Goal: Check status: Check status

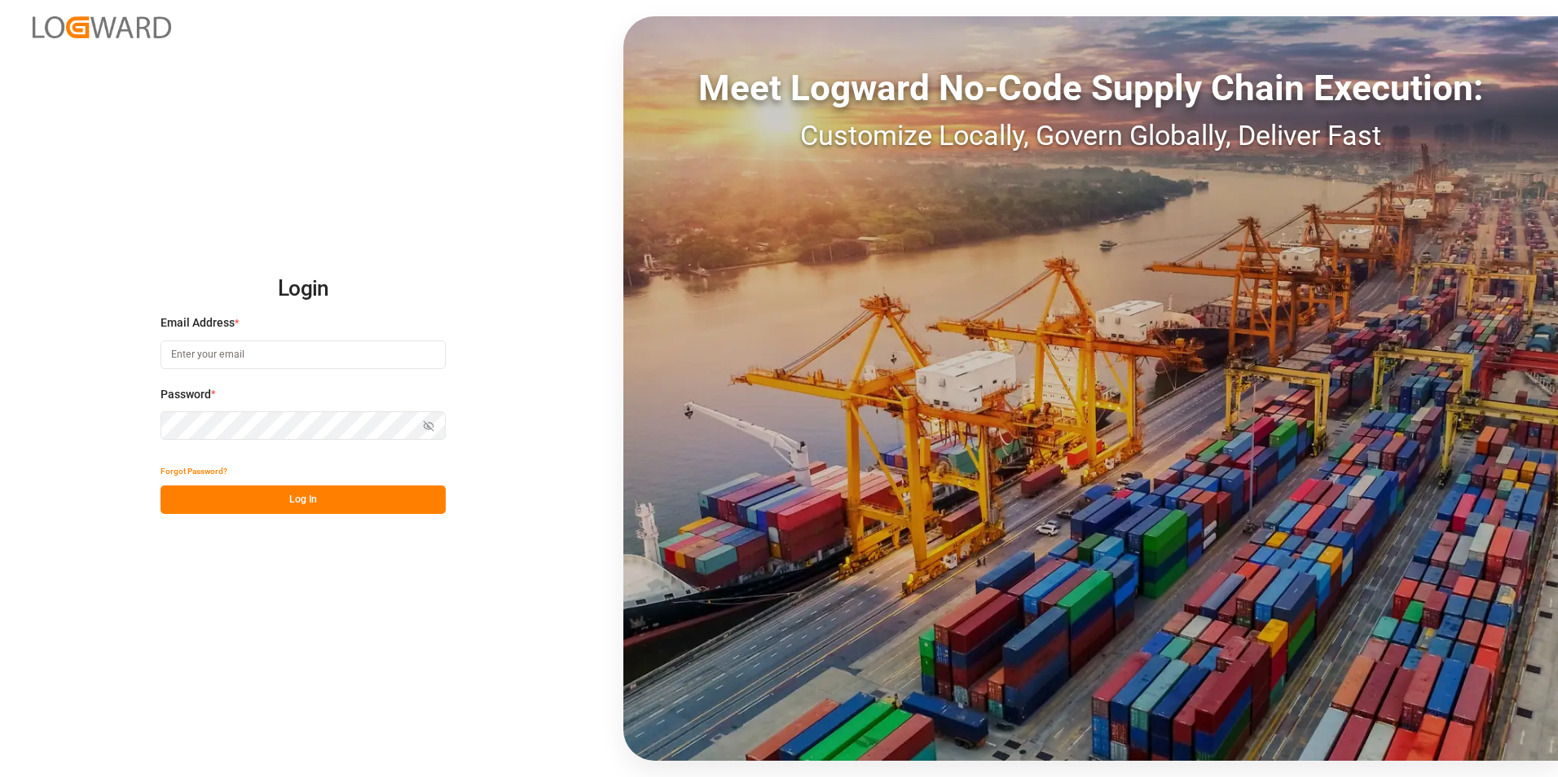
type input "[EMAIL_ADDRESS][DOMAIN_NAME]"
click at [351, 491] on button "Log In" at bounding box center [303, 500] width 285 height 29
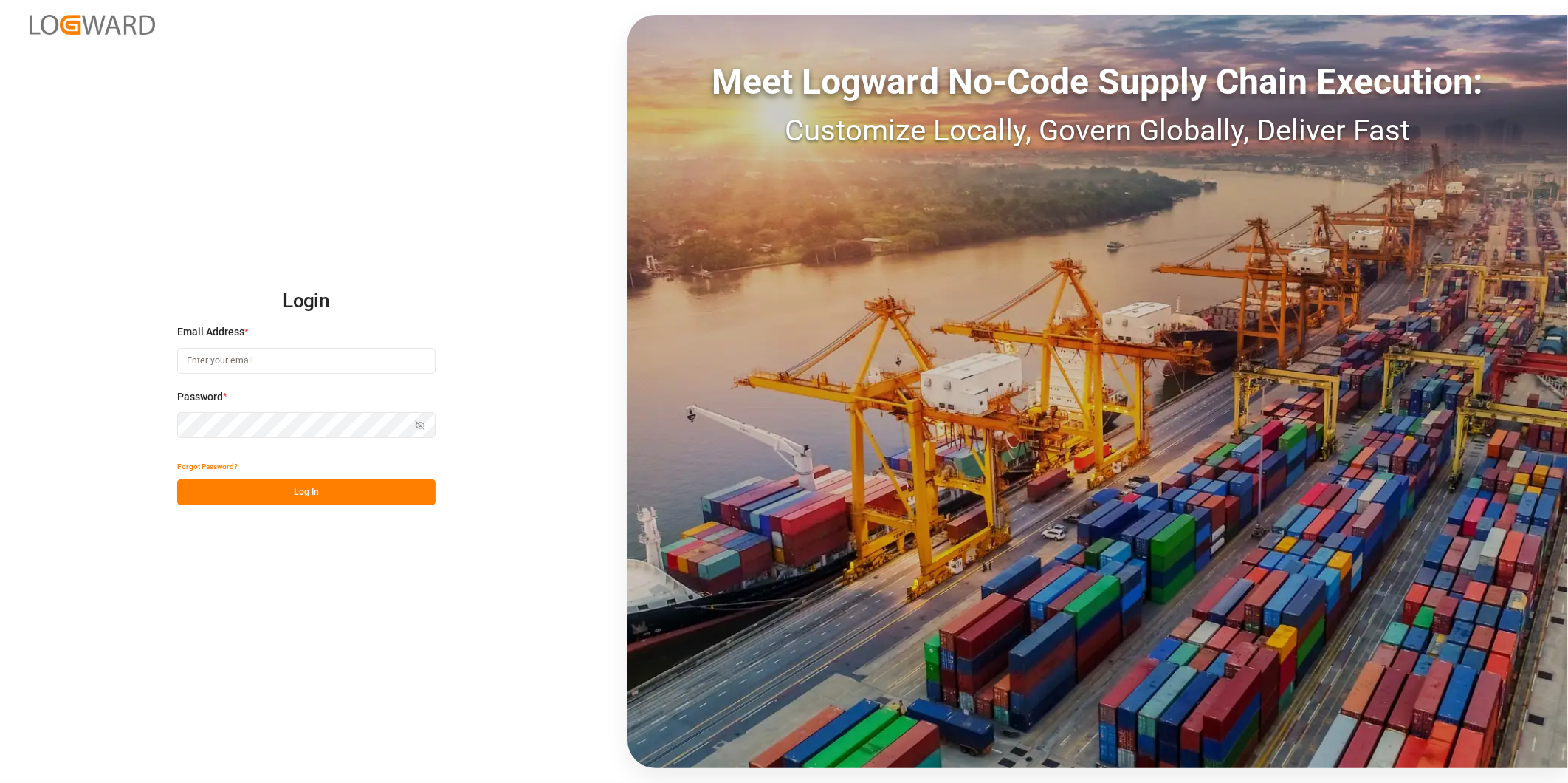
type input "[EMAIL_ADDRESS][DOMAIN_NAME]"
click at [358, 500] on button "Log In" at bounding box center [306, 492] width 258 height 26
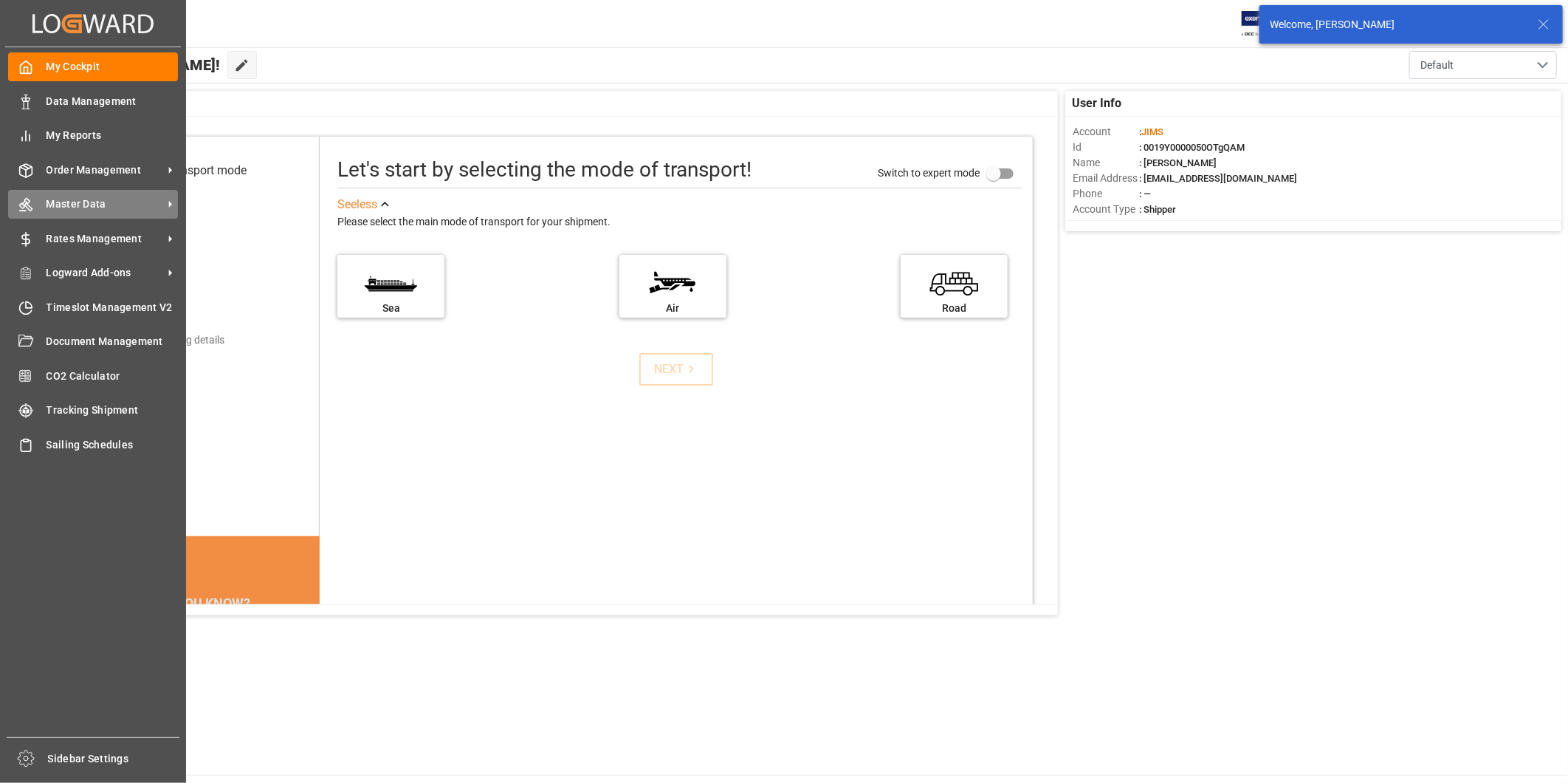
click at [130, 201] on span "Master Data" at bounding box center [104, 204] width 117 height 15
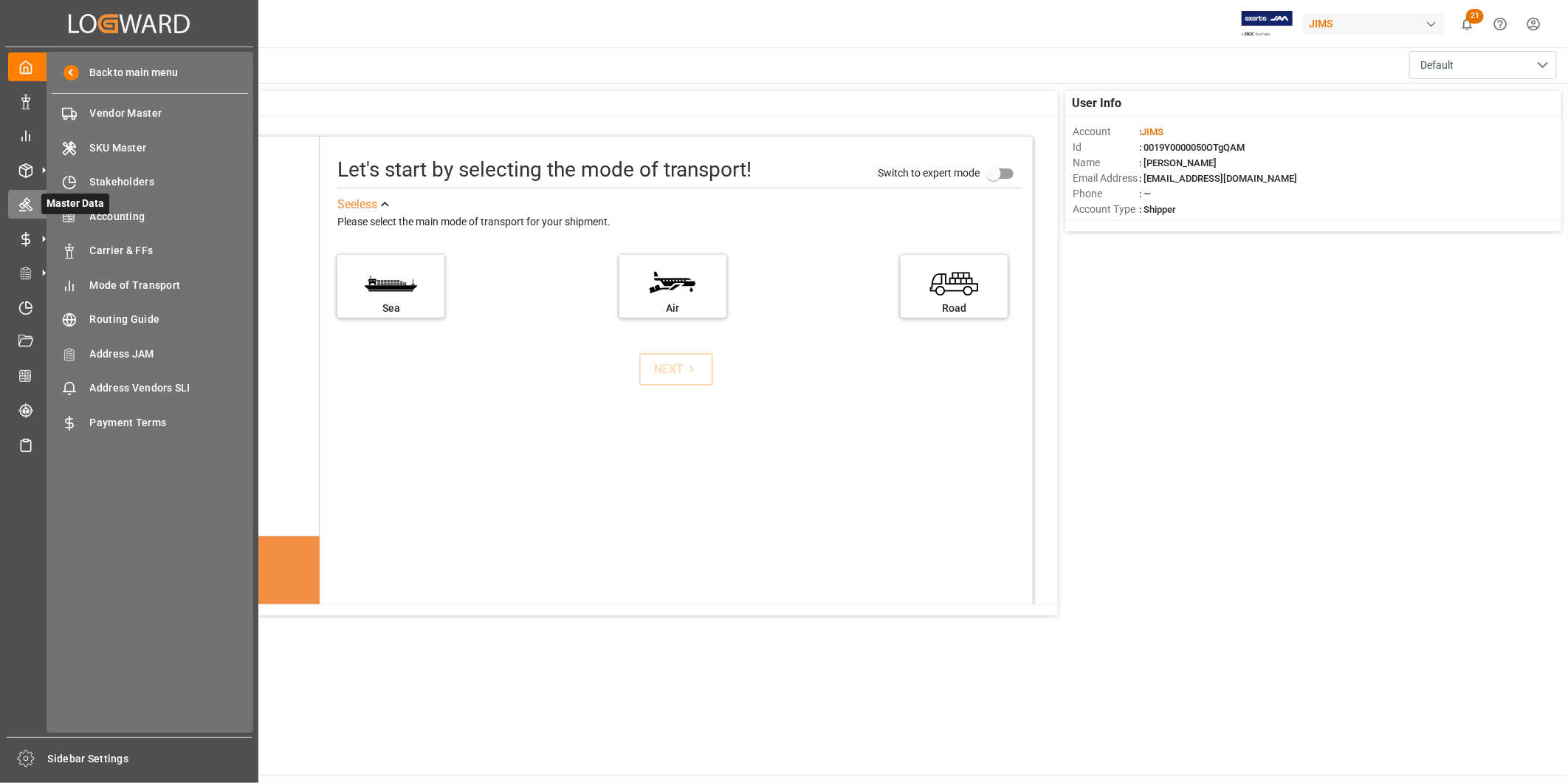
click at [15, 197] on div at bounding box center [21, 204] width 25 height 15
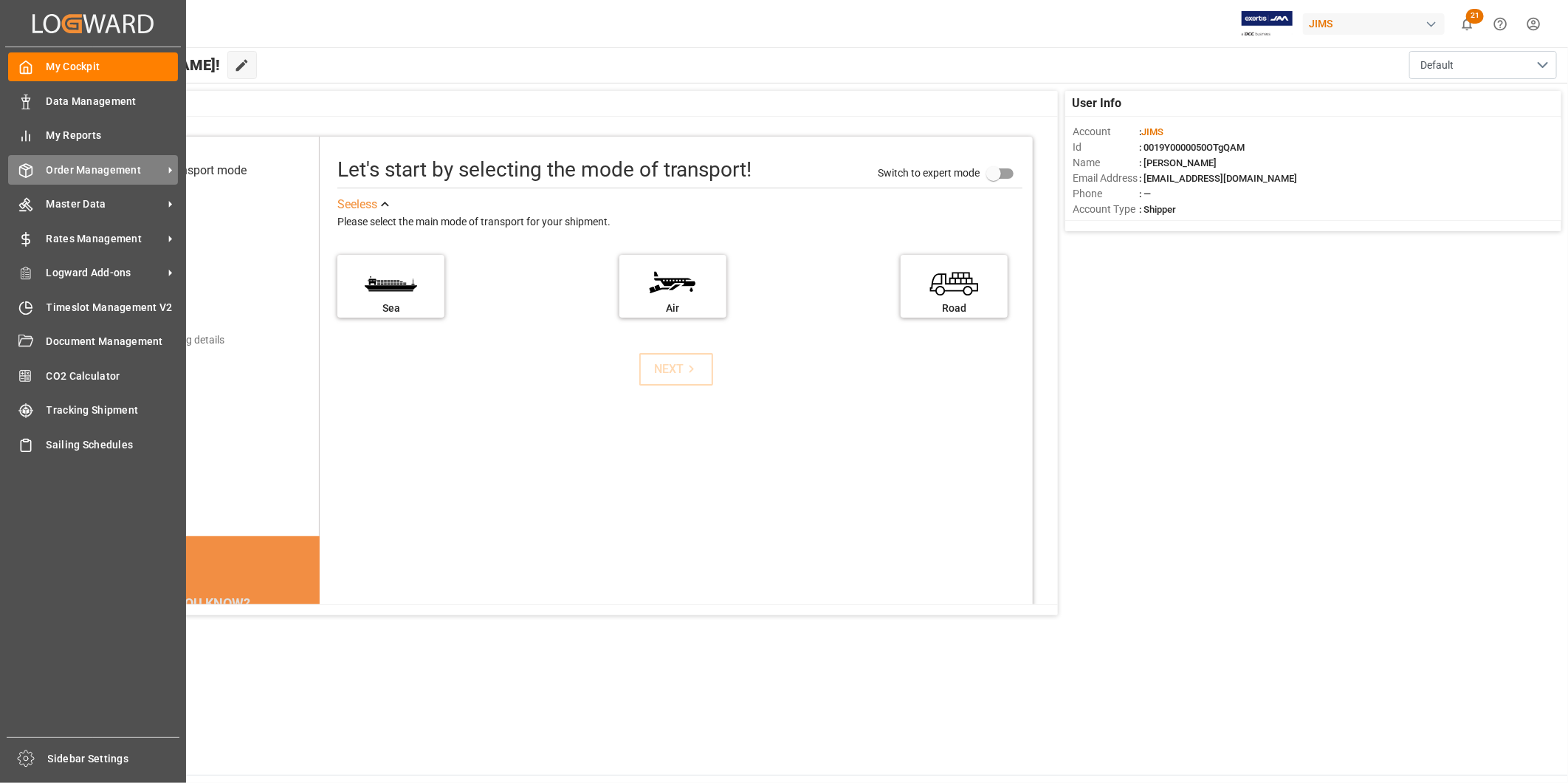
click at [111, 181] on div "Order Management Order Management" at bounding box center [92, 169] width 169 height 29
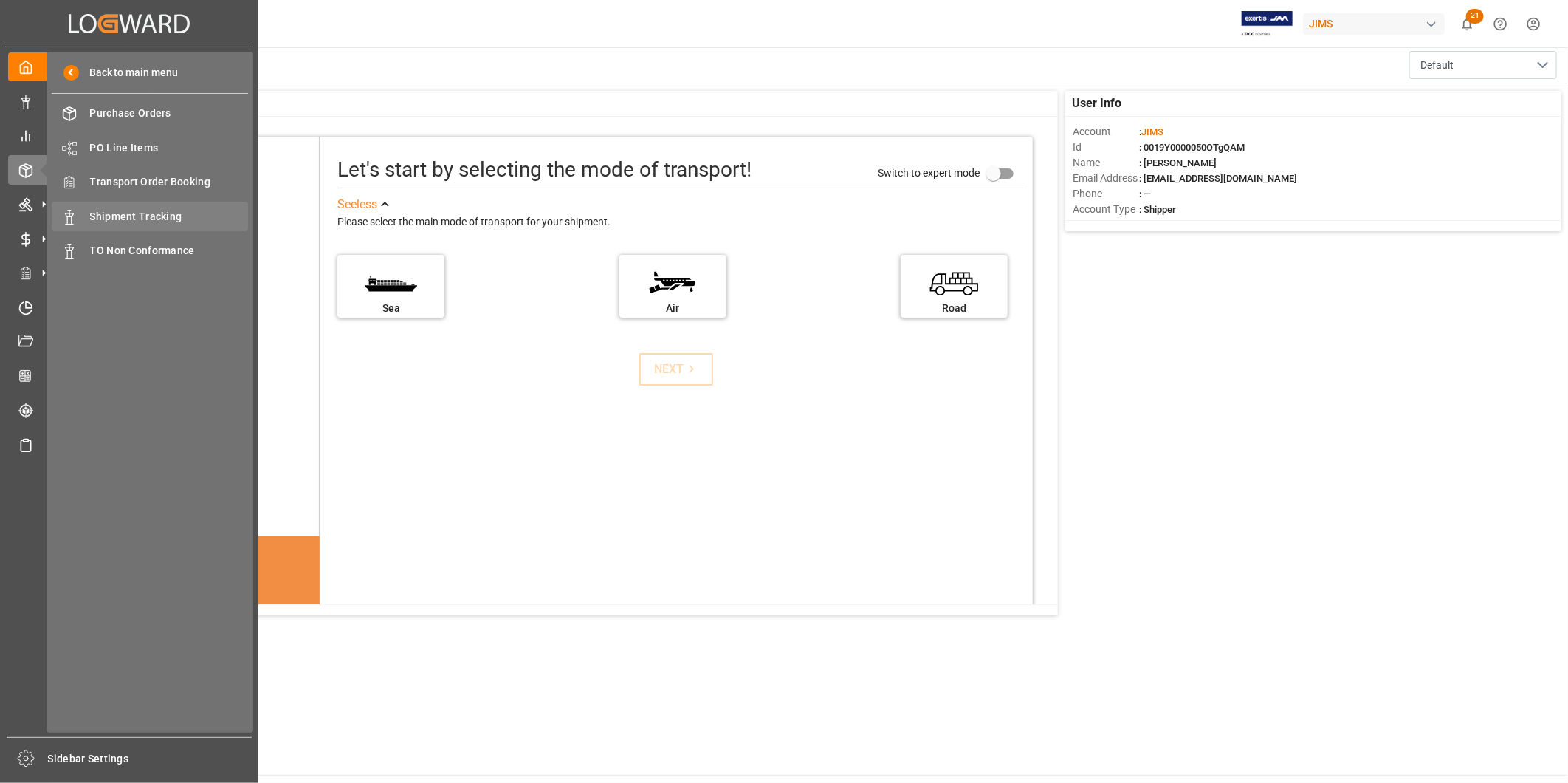
click at [130, 218] on span "Shipment Tracking" at bounding box center [168, 217] width 159 height 15
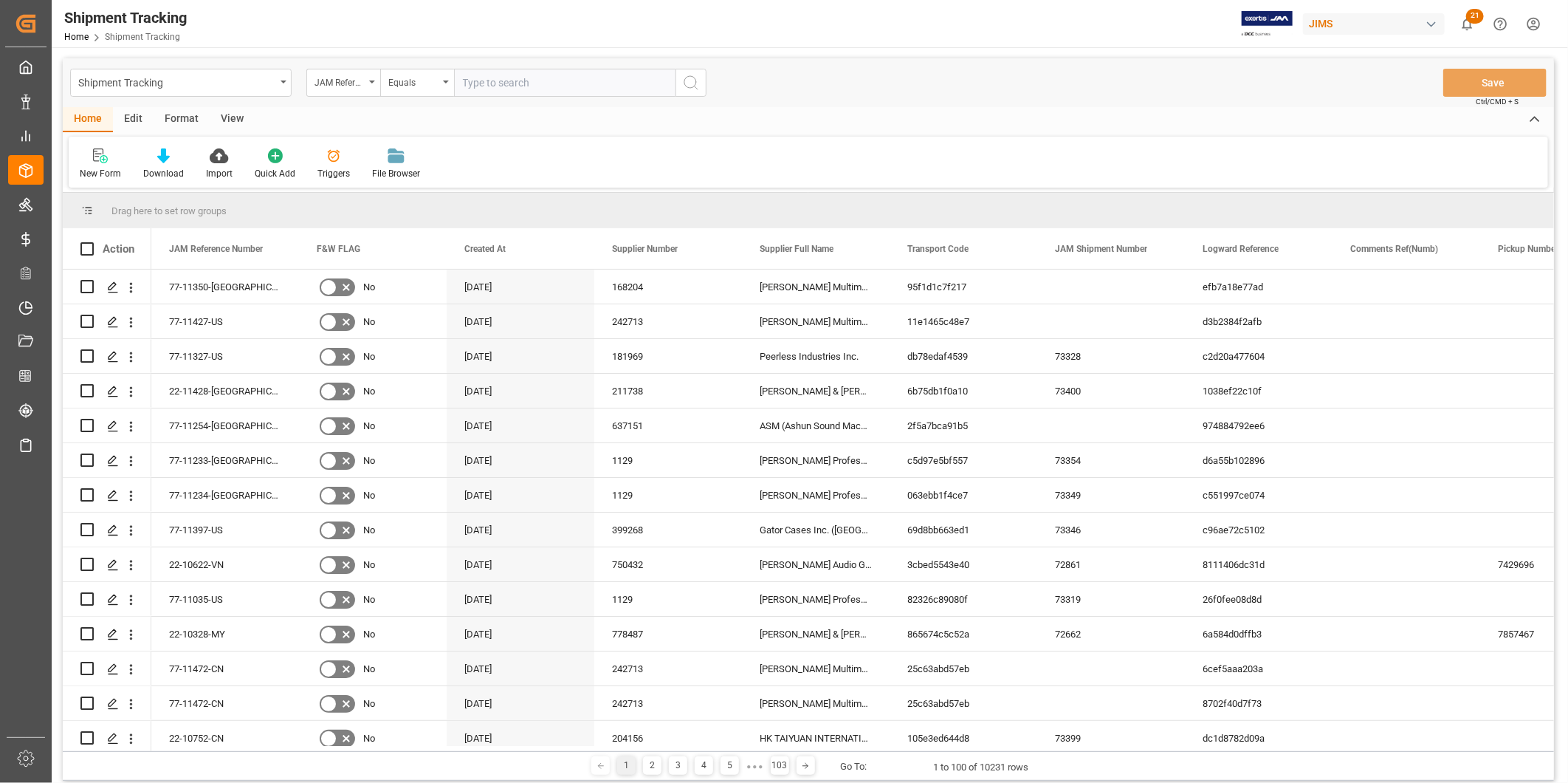
click at [576, 83] on input "text" at bounding box center [564, 82] width 221 height 28
type input "22-10882-ID"
click at [697, 92] on button "search button" at bounding box center [691, 82] width 31 height 28
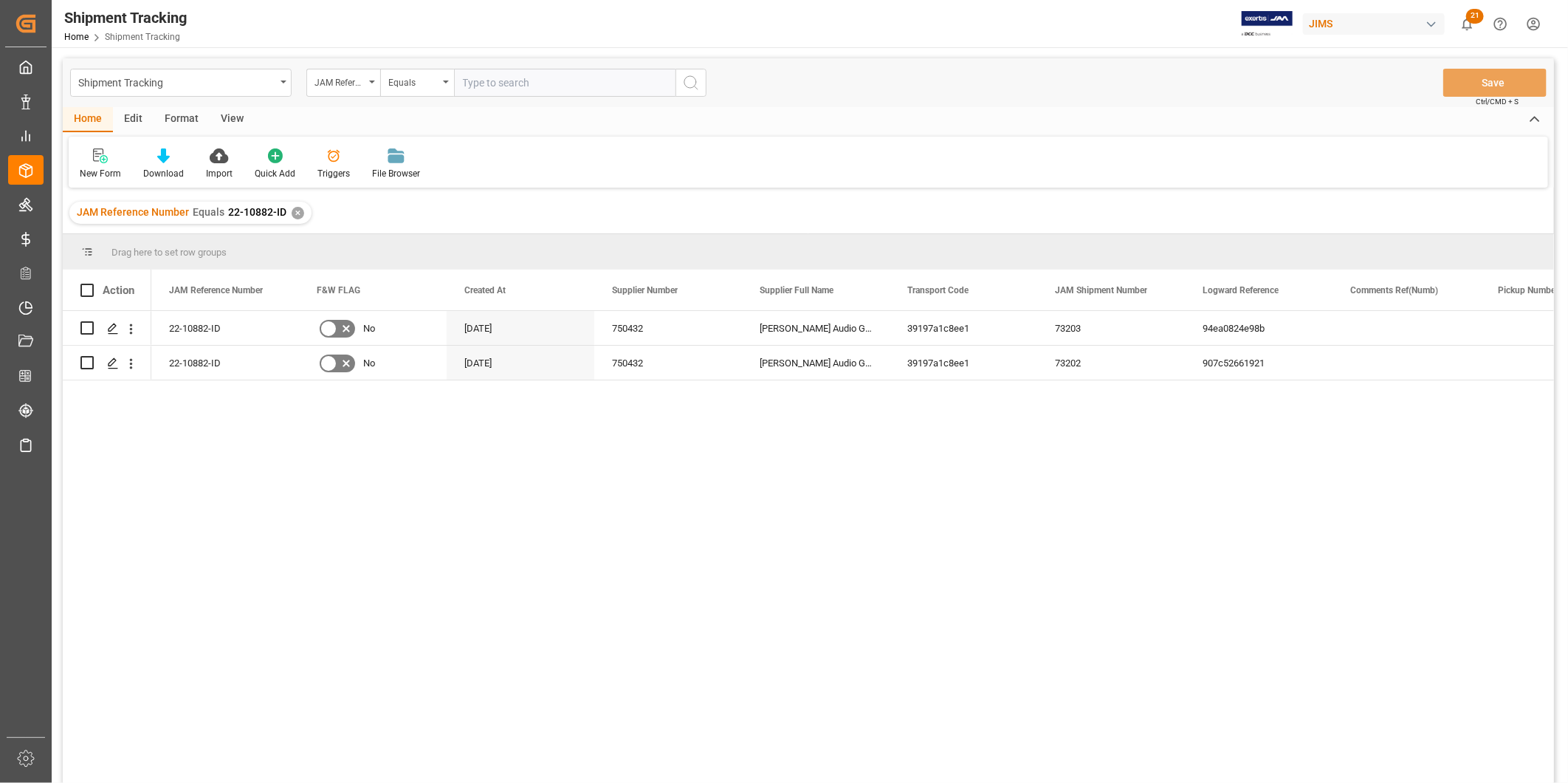
click at [233, 120] on div "View" at bounding box center [232, 120] width 45 height 25
click at [174, 150] on icon at bounding box center [171, 151] width 6 height 6
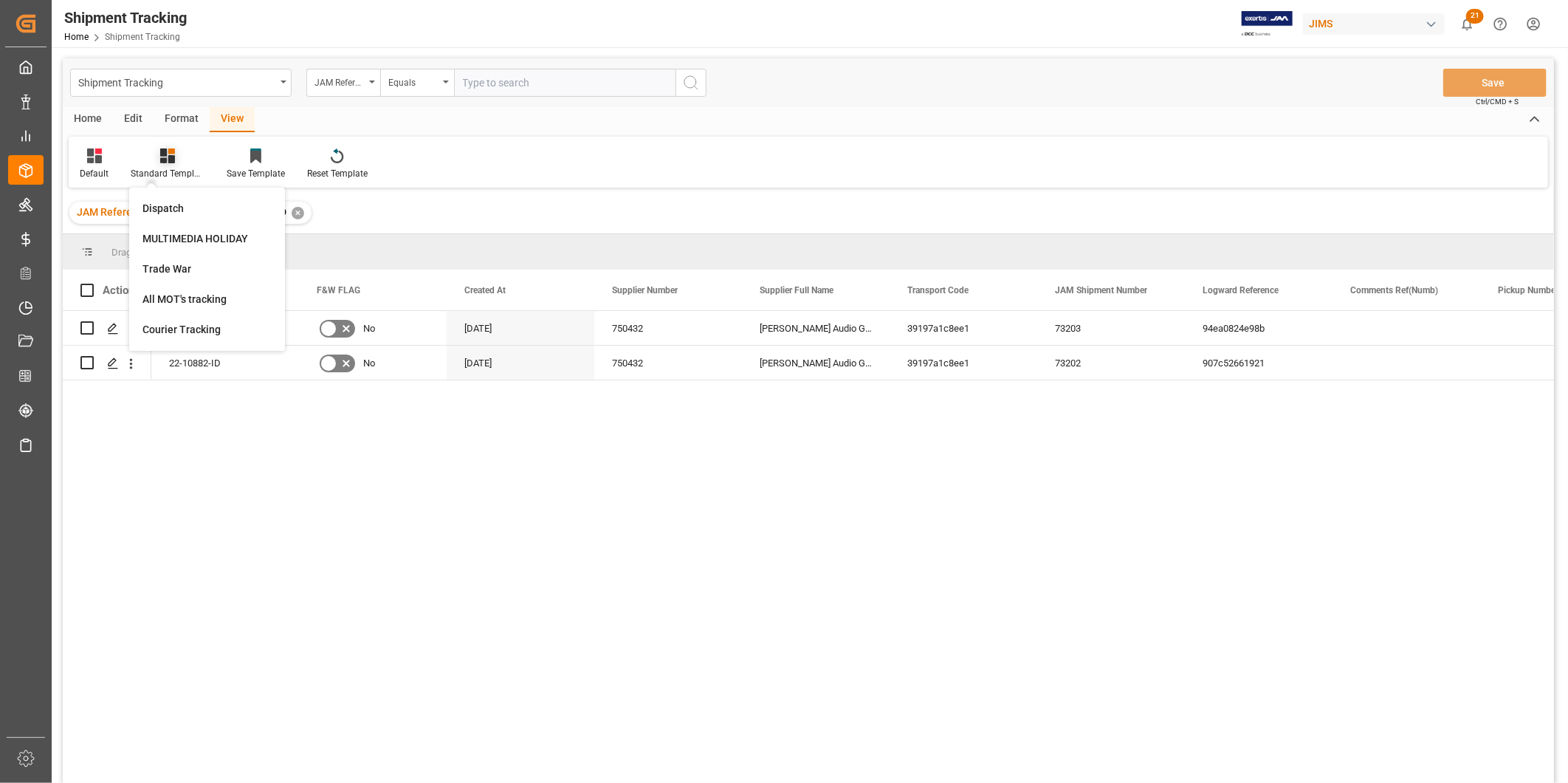
click at [169, 167] on div "Standard Templates" at bounding box center [167, 173] width 73 height 14
click at [169, 162] on icon at bounding box center [168, 156] width 14 height 14
click at [253, 151] on icon at bounding box center [255, 157] width 11 height 13
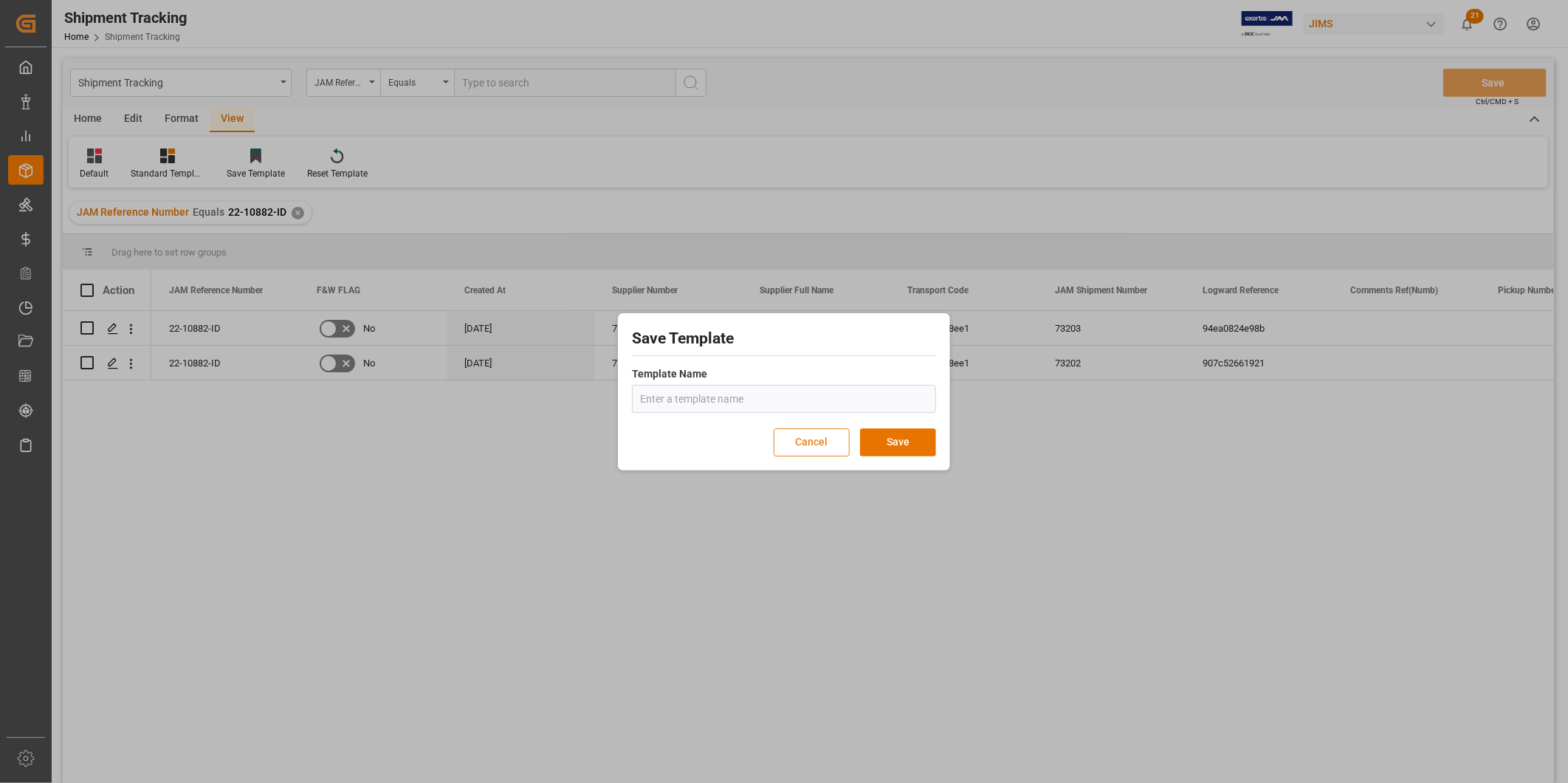
click at [816, 437] on button "Cancel" at bounding box center [812, 442] width 76 height 28
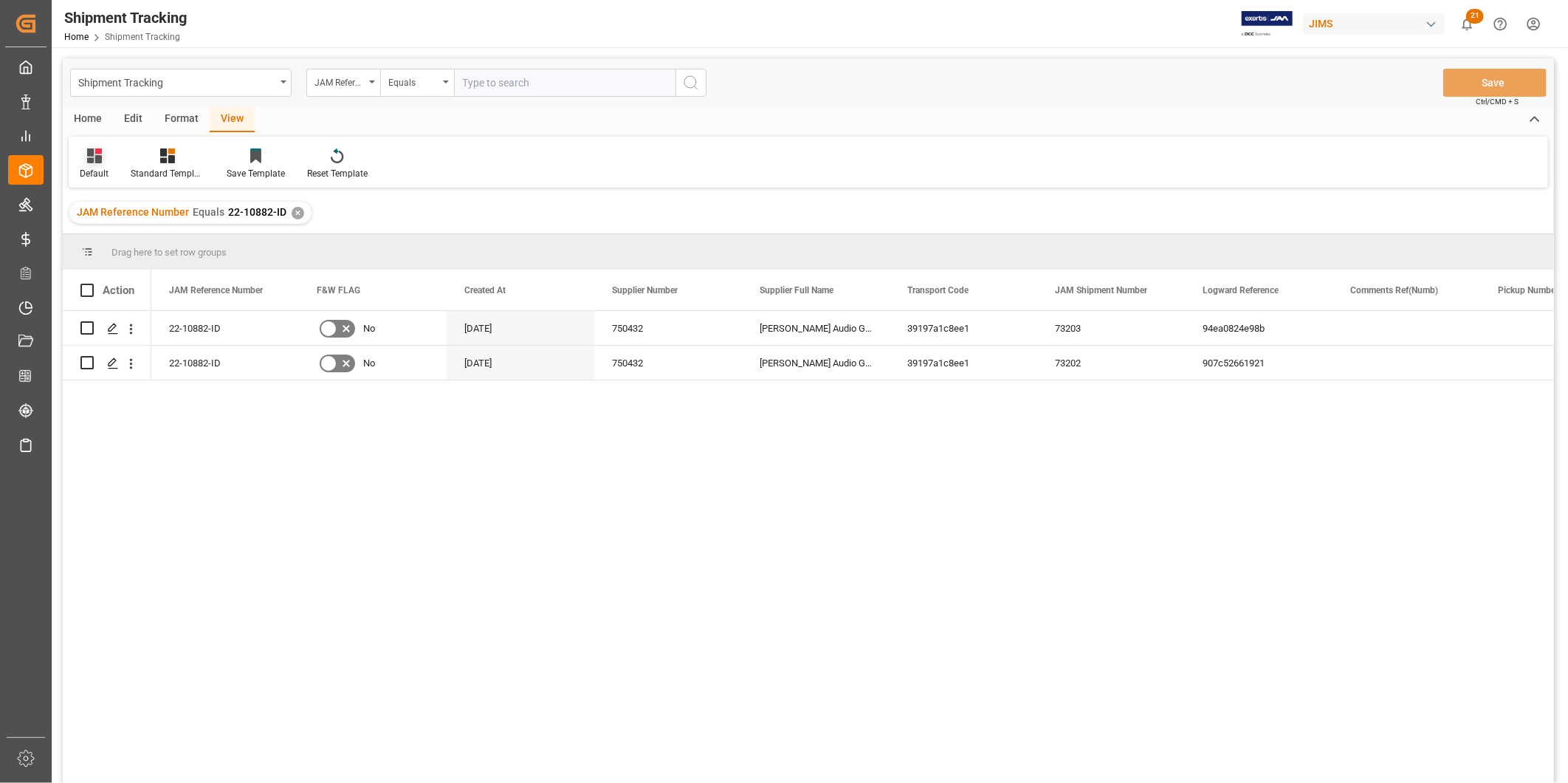
click at [93, 167] on div "Default" at bounding box center [94, 173] width 29 height 14
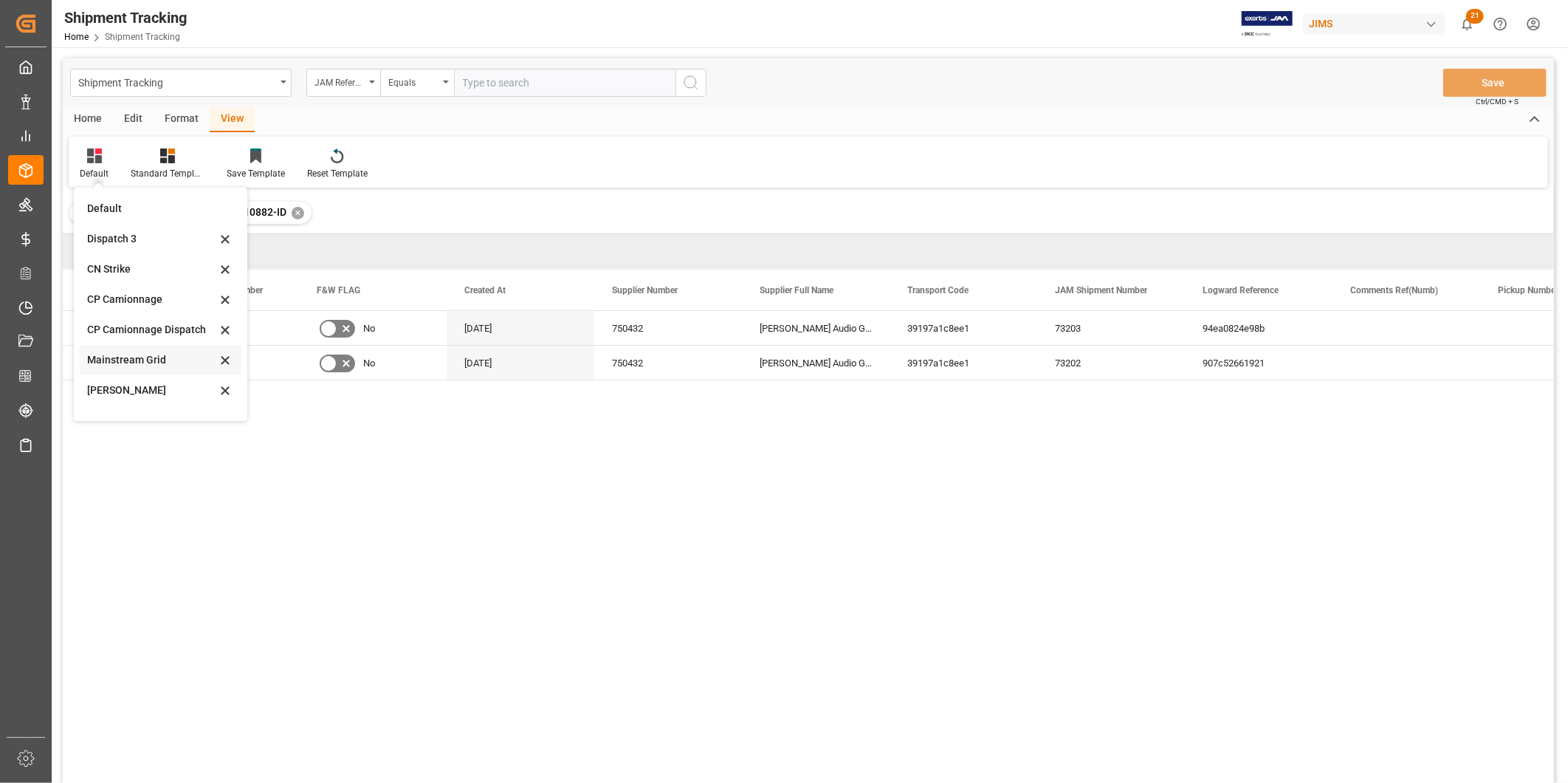
click at [148, 347] on div "Mainstream Grid" at bounding box center [160, 360] width 161 height 30
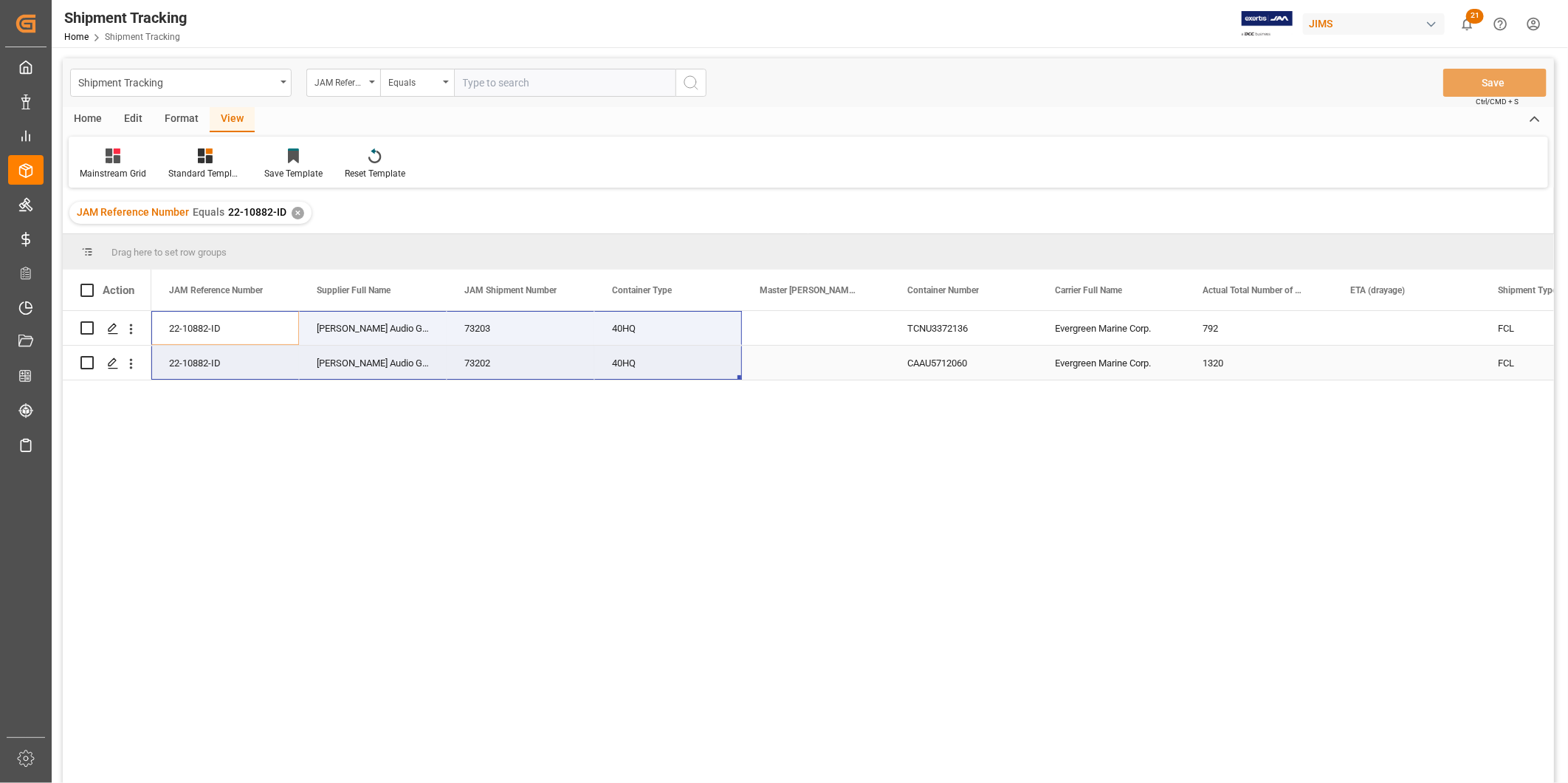
drag, startPoint x: 199, startPoint y: 325, endPoint x: 613, endPoint y: 369, distance: 416.3
click at [613, 369] on div "22-10882-ID [PERSON_NAME] Audio GmbH 73203 40HQ TCNU3372136 Evergreen Marine Co…" at bounding box center [963, 345] width 1624 height 70
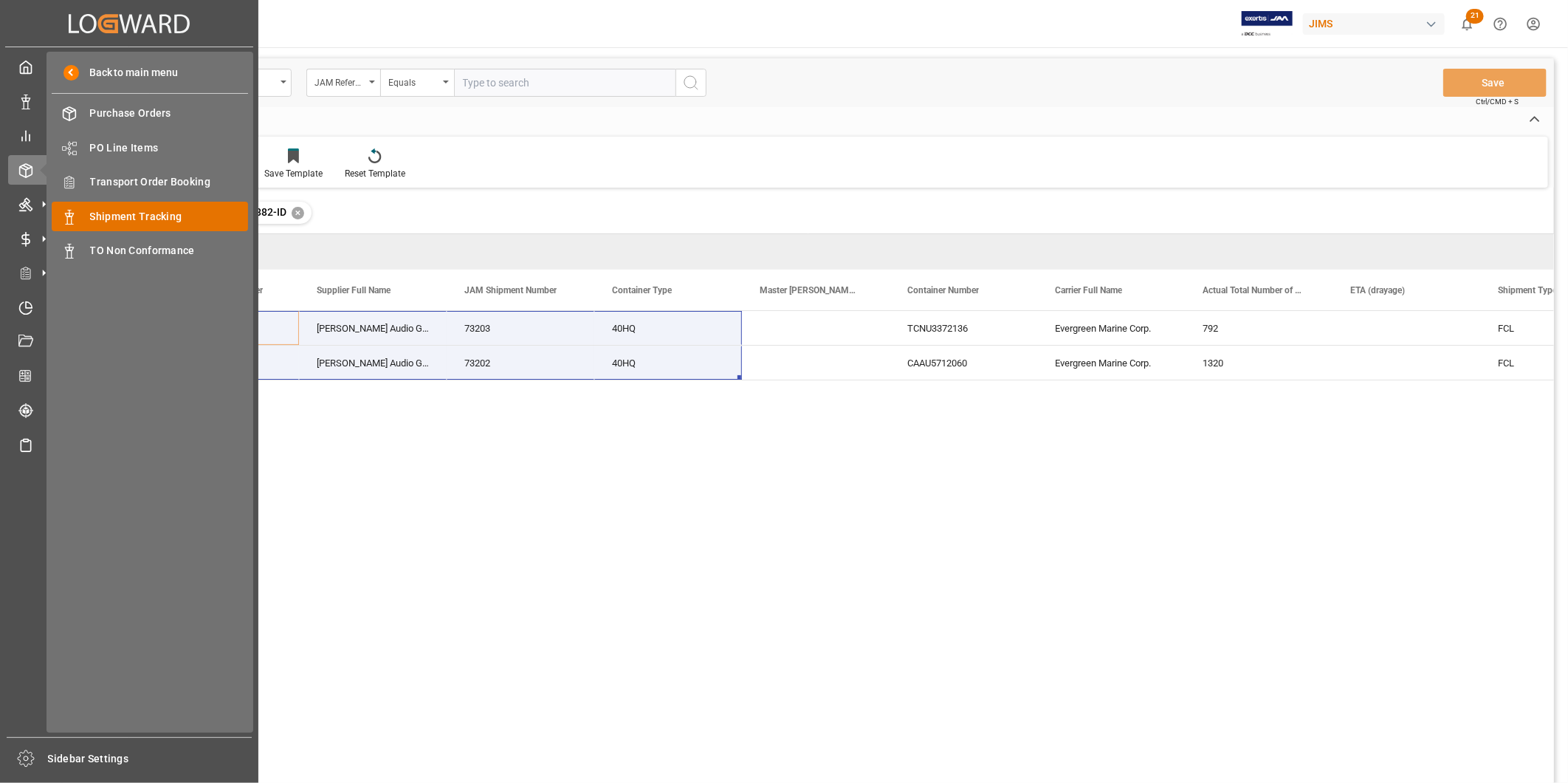
drag, startPoint x: 131, startPoint y: 218, endPoint x: 174, endPoint y: 209, distance: 43.9
click at [131, 218] on span "Shipment Tracking" at bounding box center [168, 217] width 159 height 15
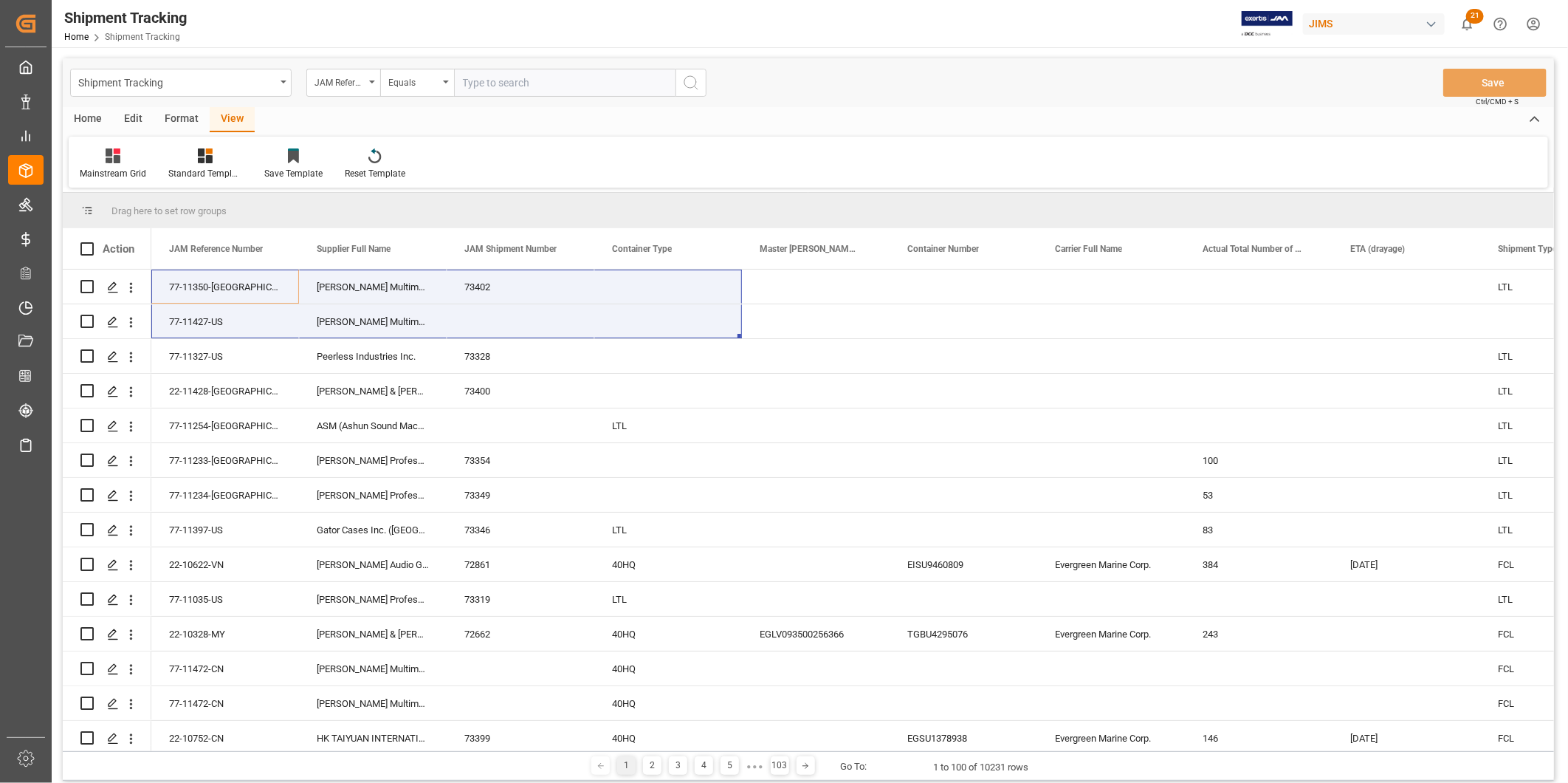
click at [651, 84] on input "text" at bounding box center [564, 82] width 221 height 28
paste input "22-11250-CN"
type input "22-11250-CN"
click at [688, 82] on icon "search button" at bounding box center [691, 82] width 18 height 18
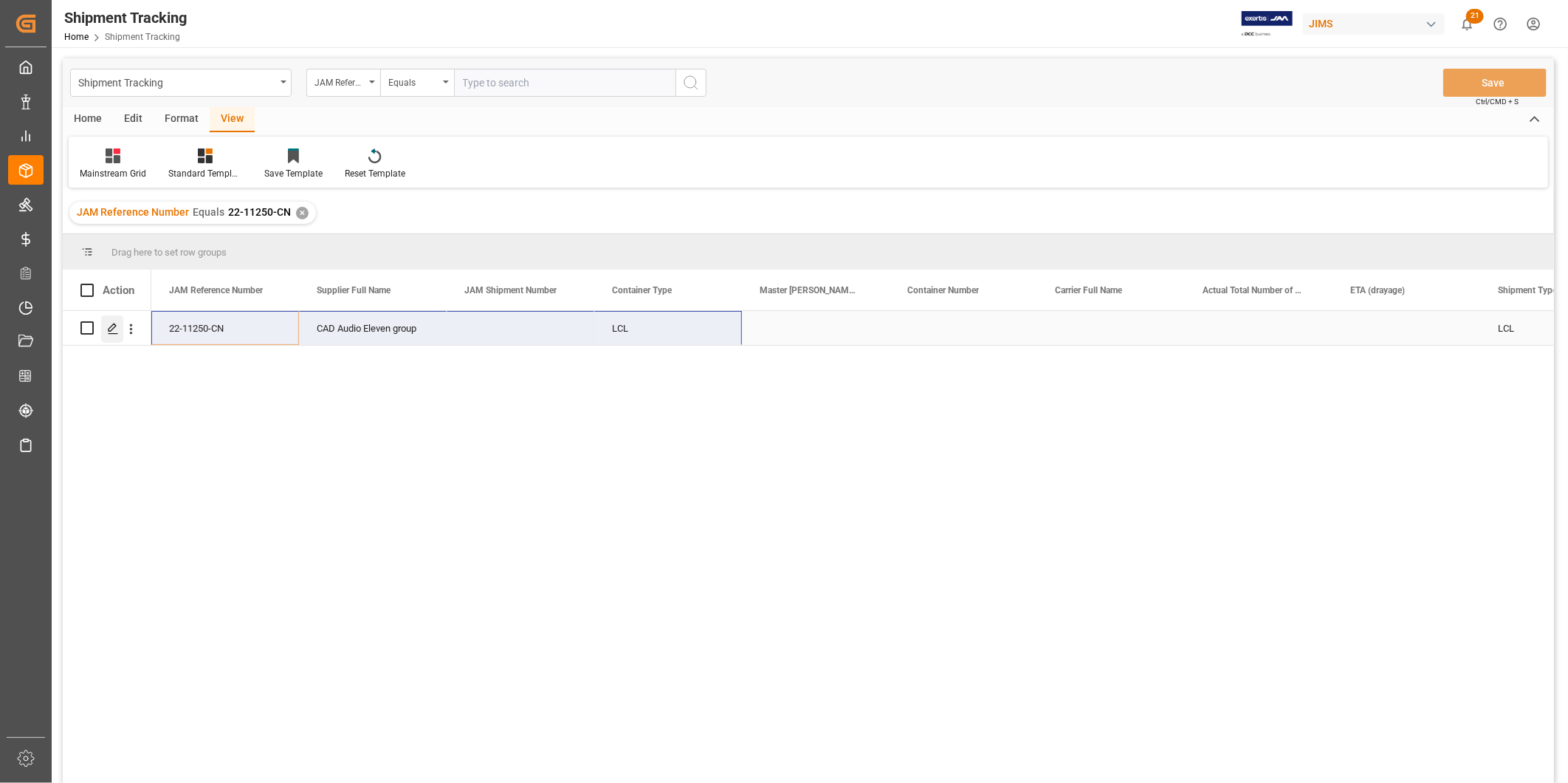
click at [118, 325] on icon "Press SPACE to select this row." at bounding box center [112, 328] width 12 height 12
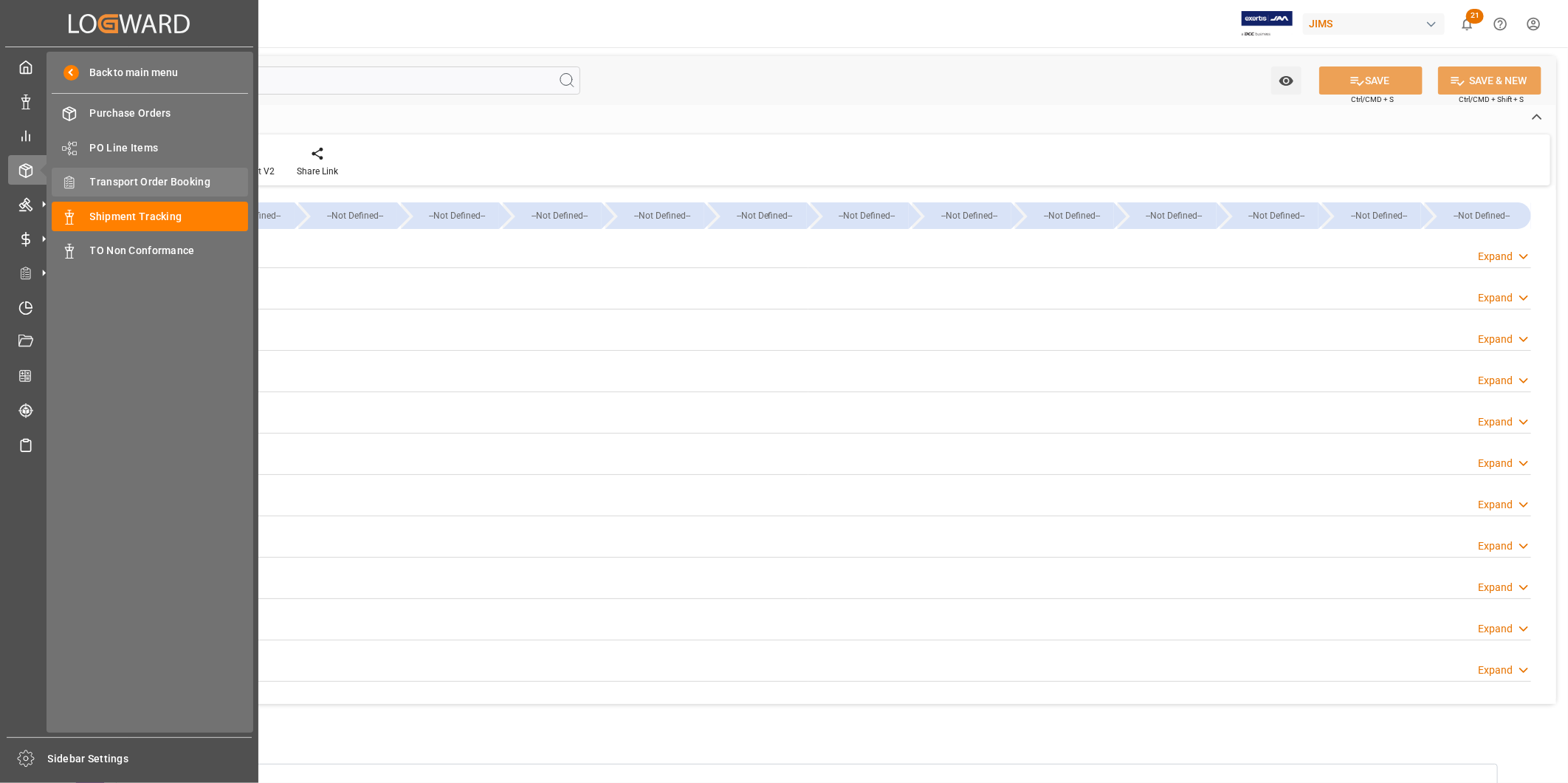
click at [168, 193] on div "Transport Order Booking Transport Order Booking" at bounding box center [149, 182] width 197 height 29
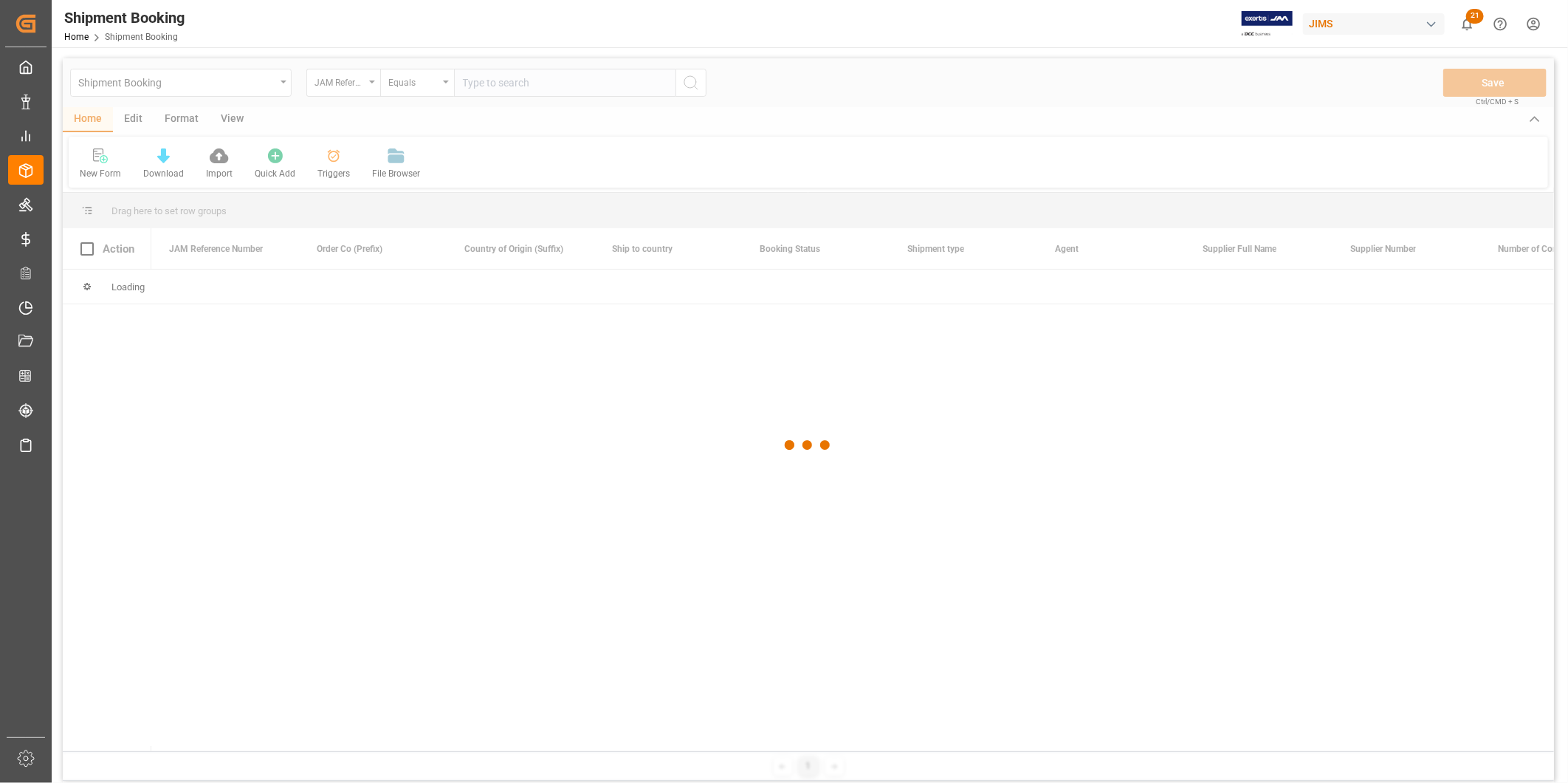
click at [556, 90] on div at bounding box center [808, 445] width 1491 height 774
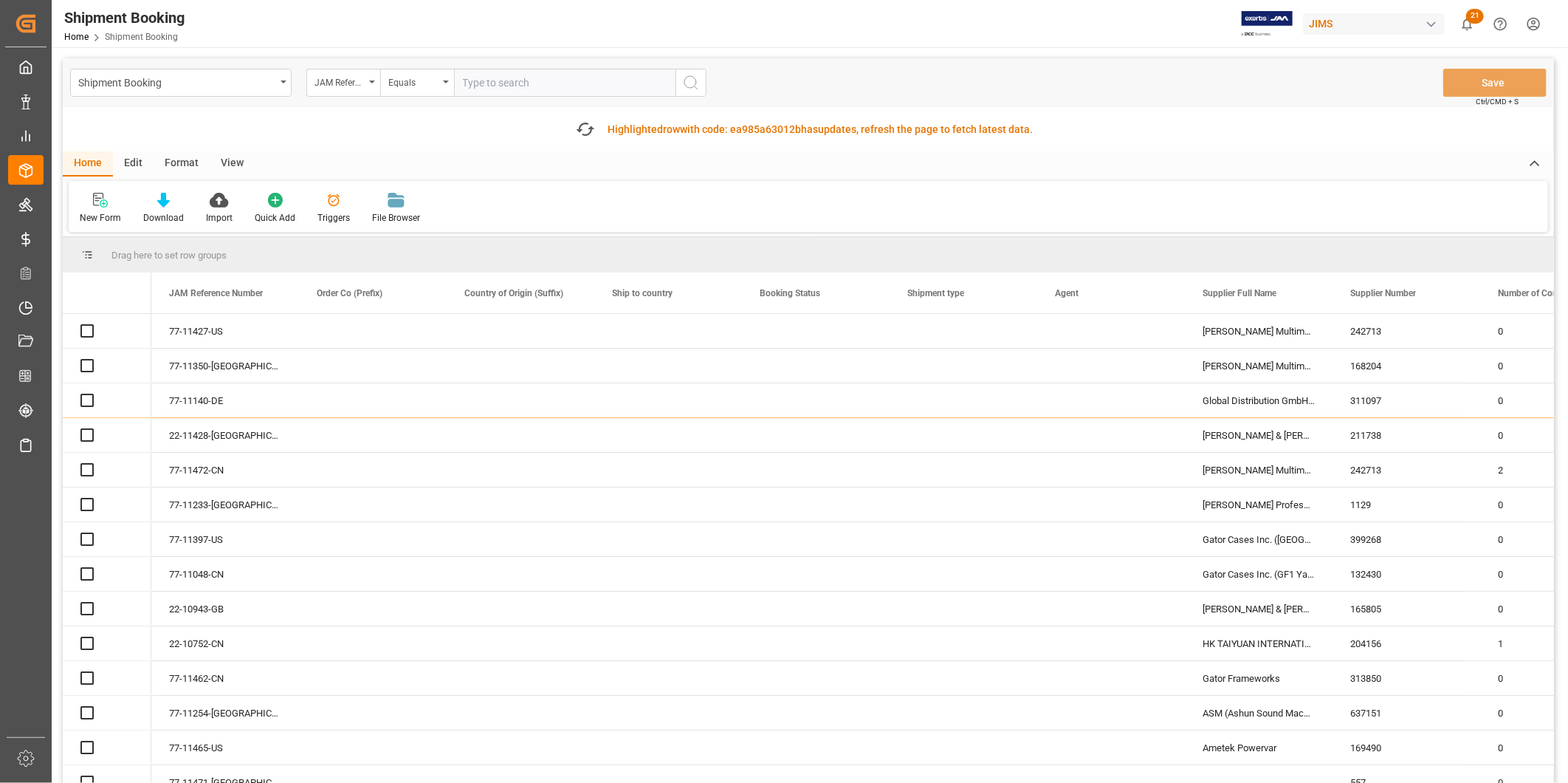
click at [586, 78] on input "text" at bounding box center [564, 82] width 221 height 28
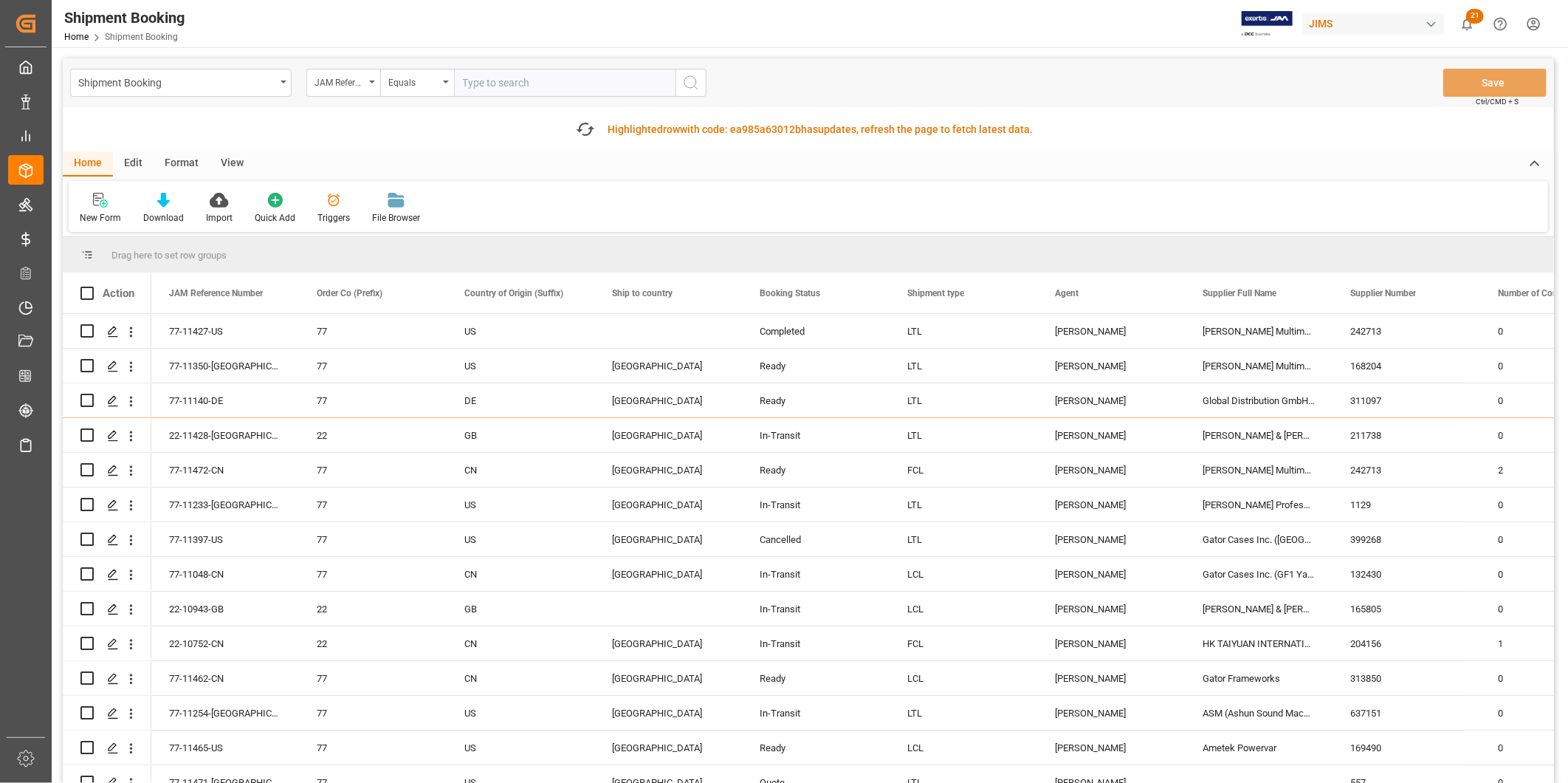
paste input "22-11250-CN"
type input "22-11250-CN"
click at [690, 76] on circle "search button" at bounding box center [689, 82] width 12 height 12
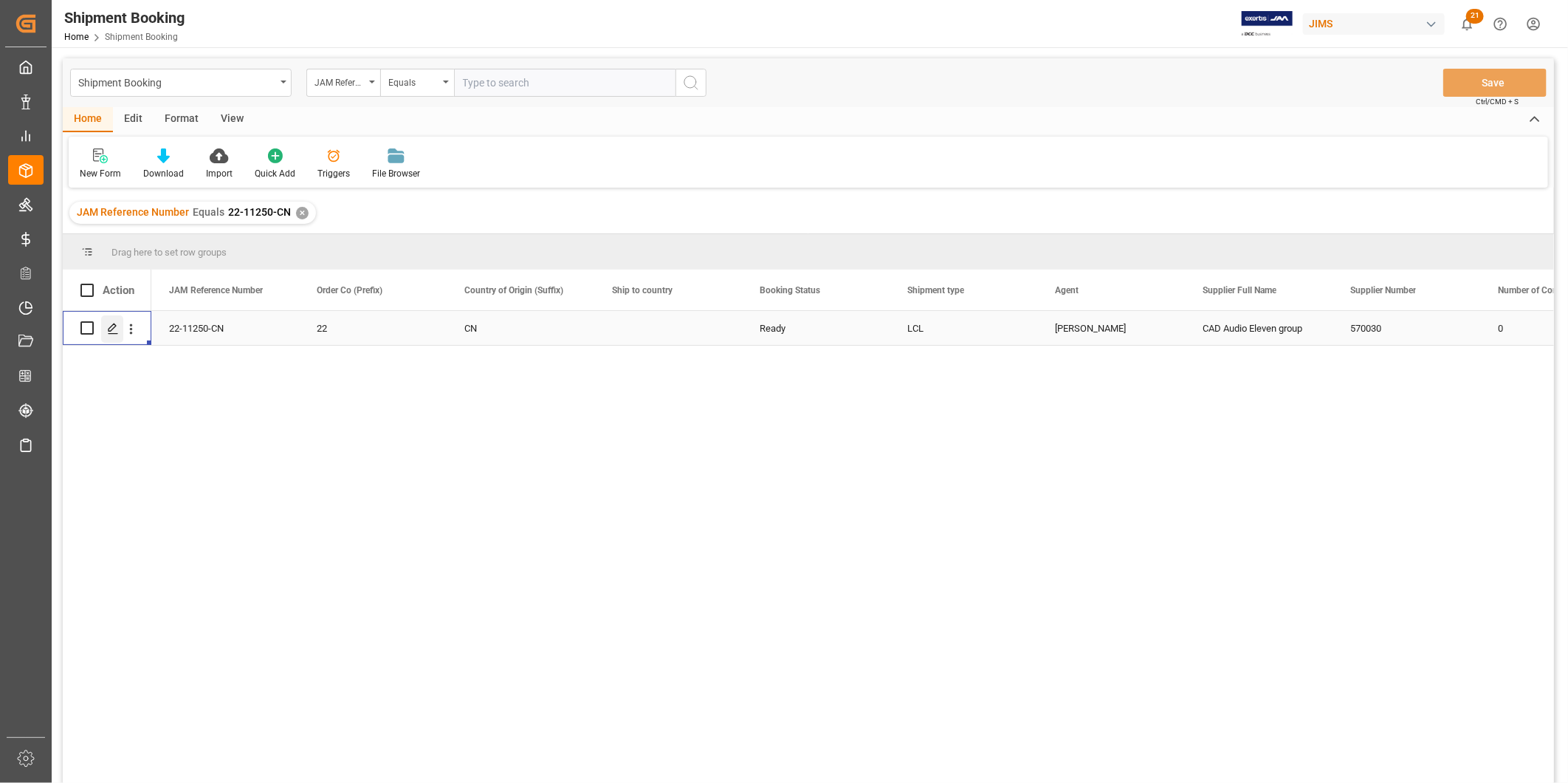
click at [105, 325] on div "Press SPACE to select this row." at bounding box center [112, 329] width 22 height 27
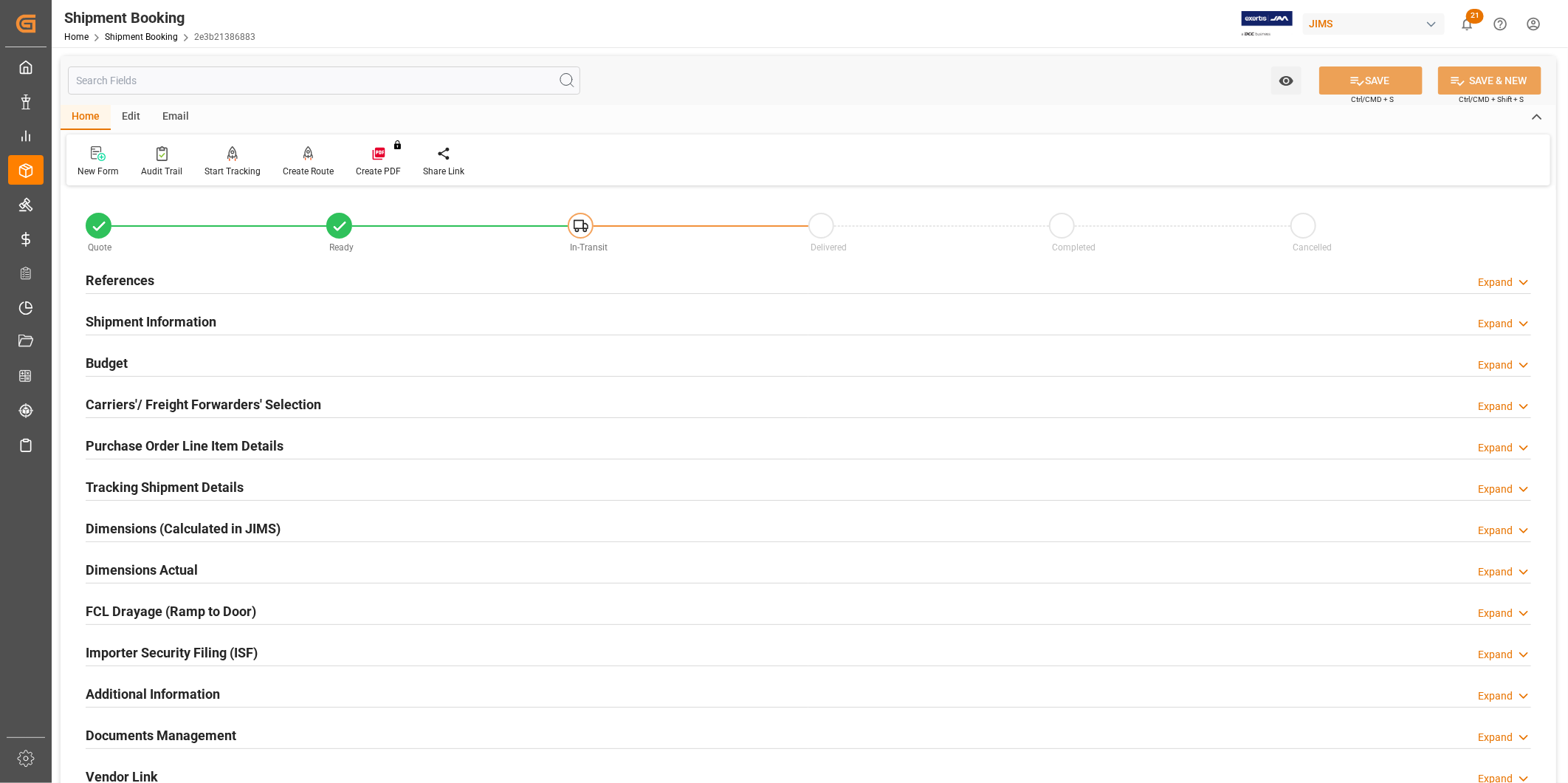
click at [149, 322] on h2 "Shipment Information" at bounding box center [151, 322] width 130 height 20
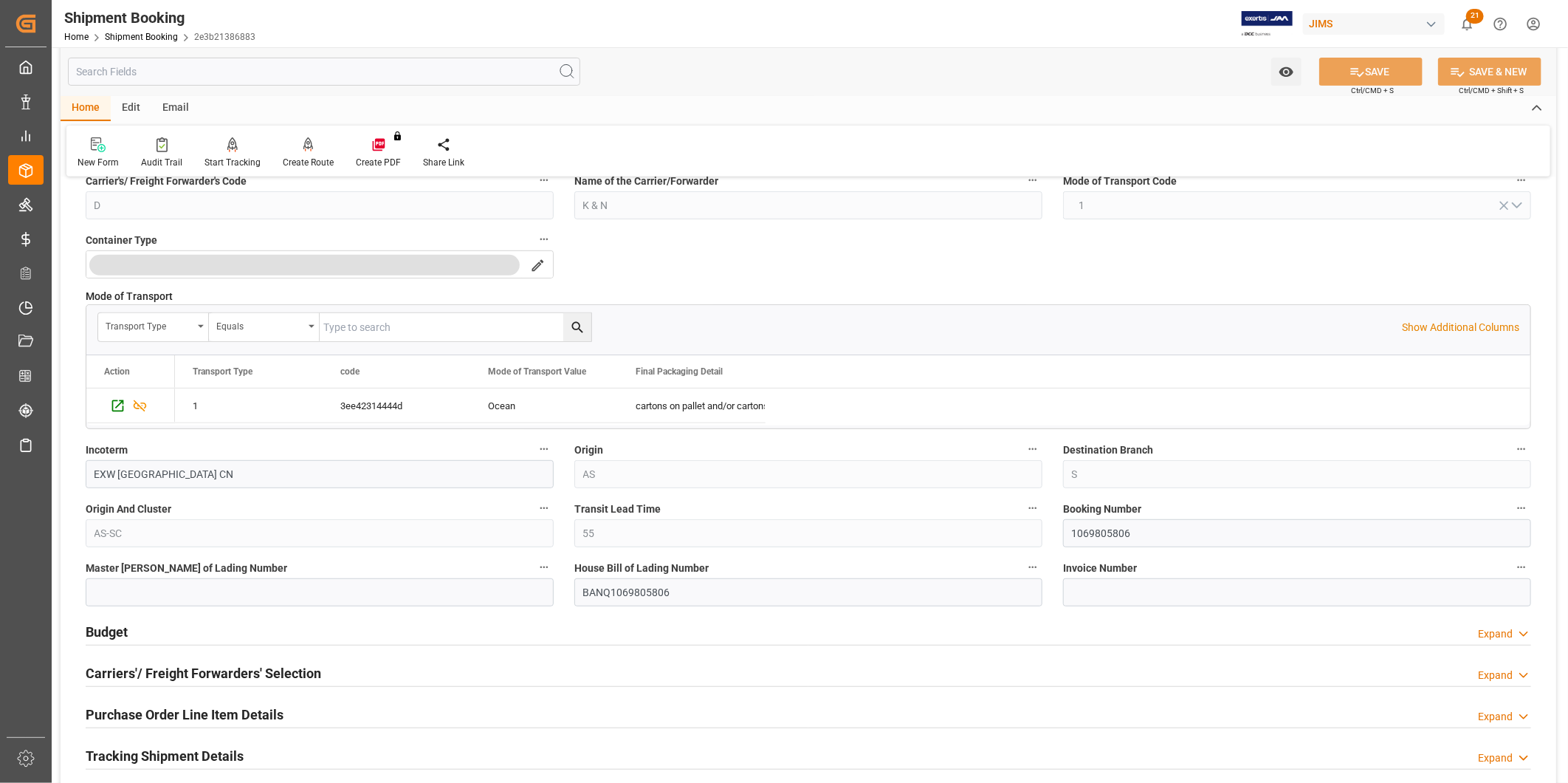
scroll to position [410, 0]
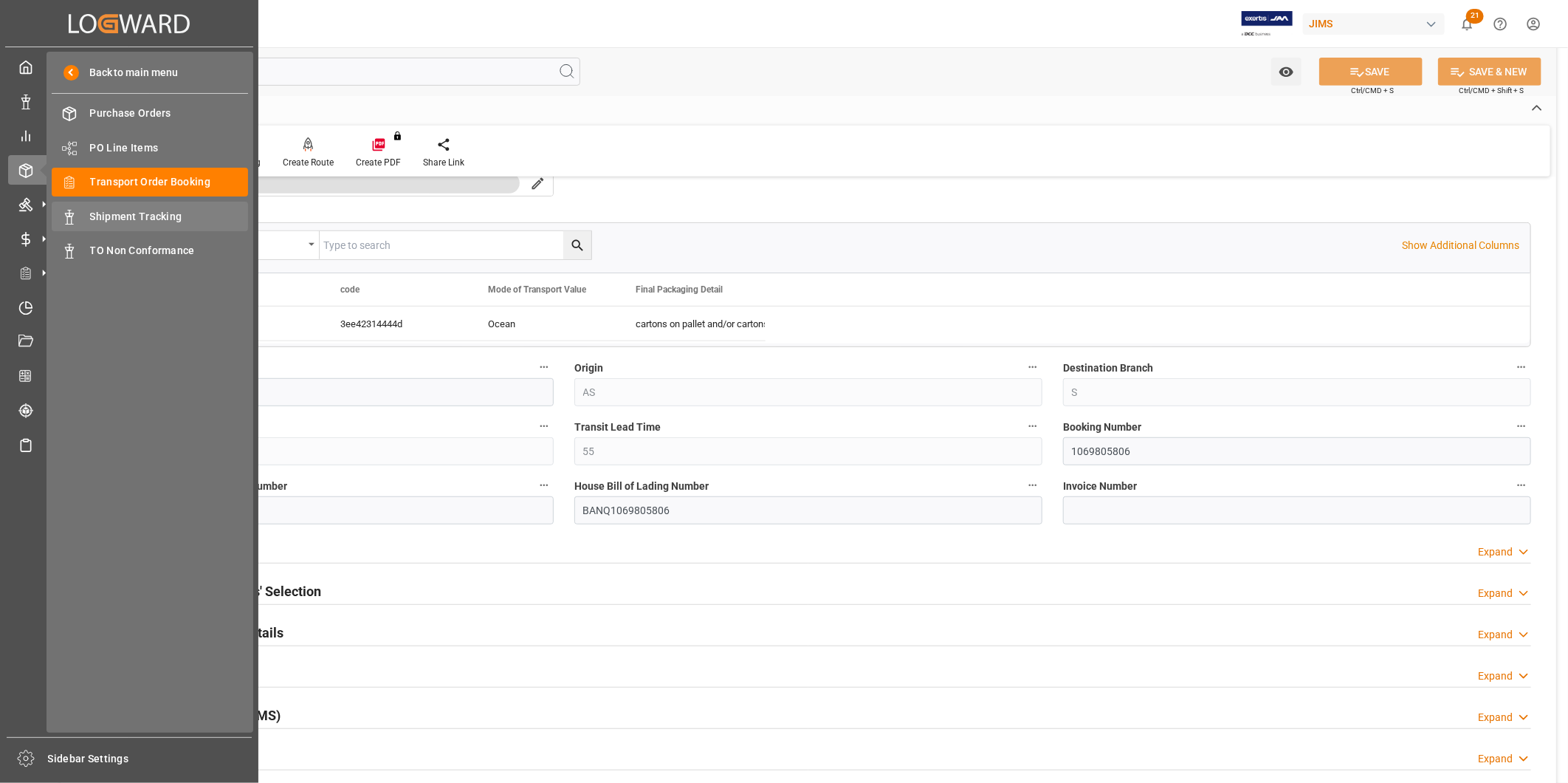
click at [151, 210] on span "Shipment Tracking" at bounding box center [168, 217] width 159 height 15
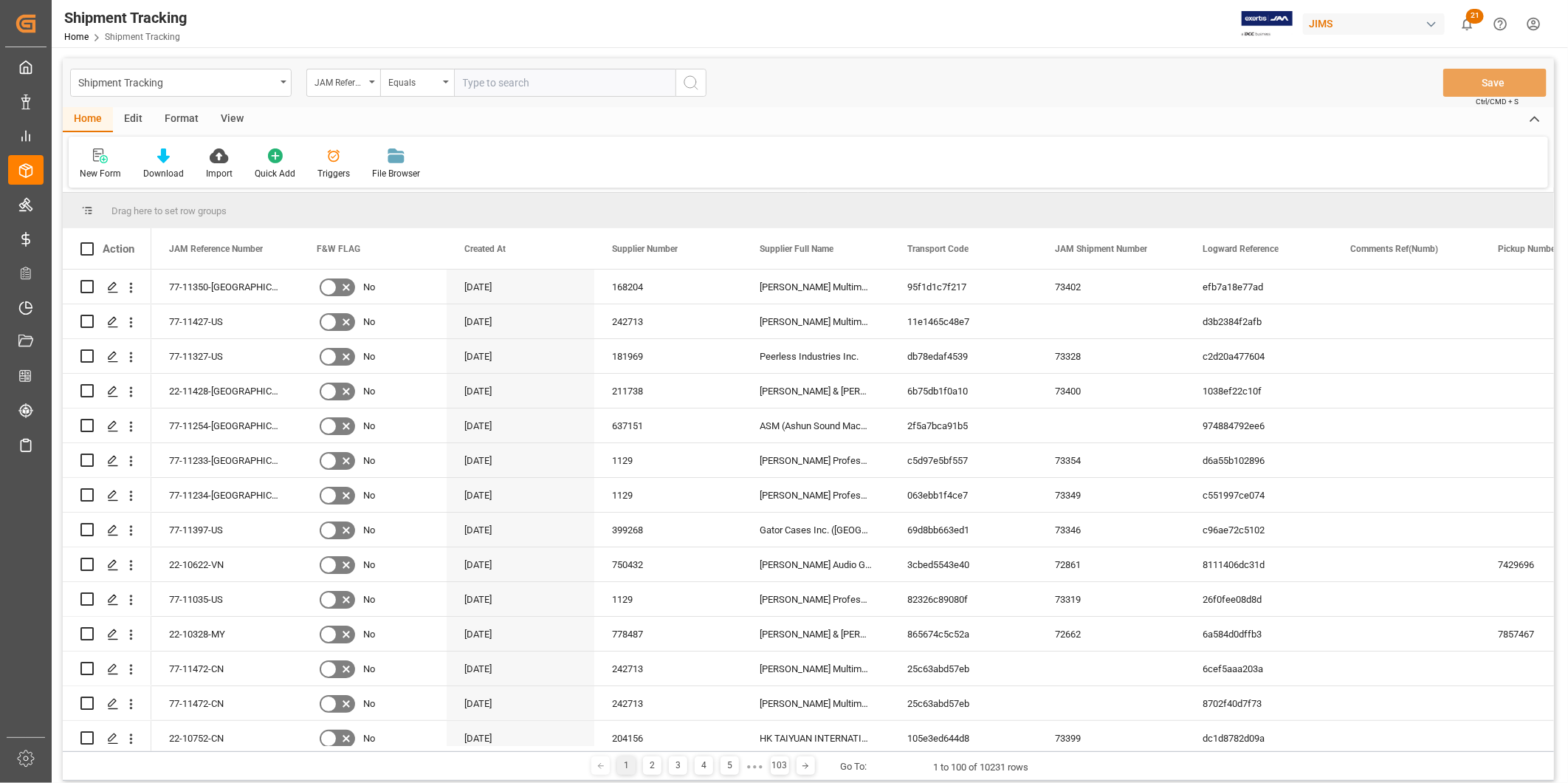
click at [582, 90] on input "text" at bounding box center [564, 82] width 221 height 28
type input "22-11250-CN"
click at [701, 82] on button "search button" at bounding box center [691, 82] width 31 height 28
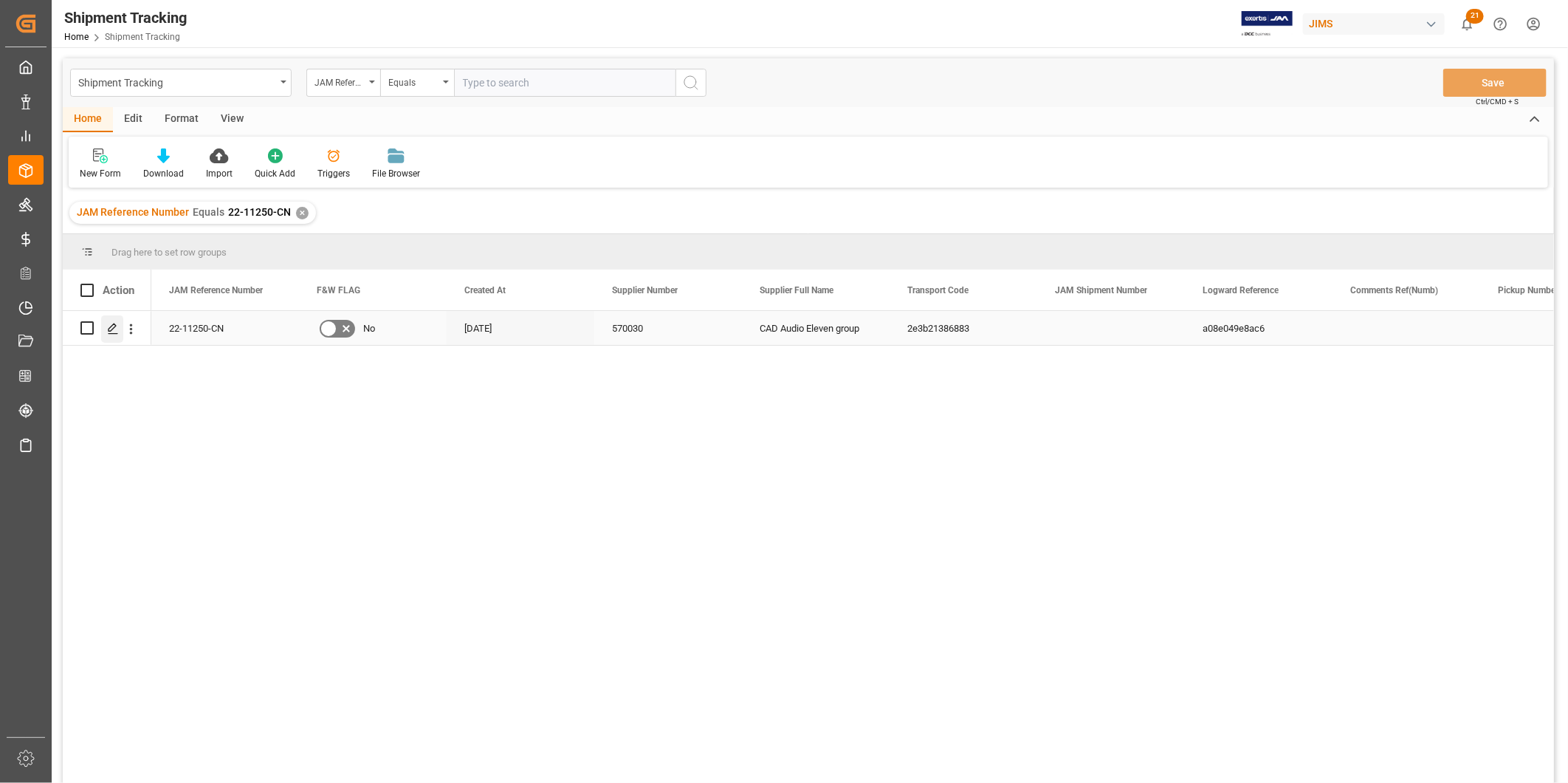
click at [115, 326] on icon "Press SPACE to select this row." at bounding box center [112, 328] width 12 height 12
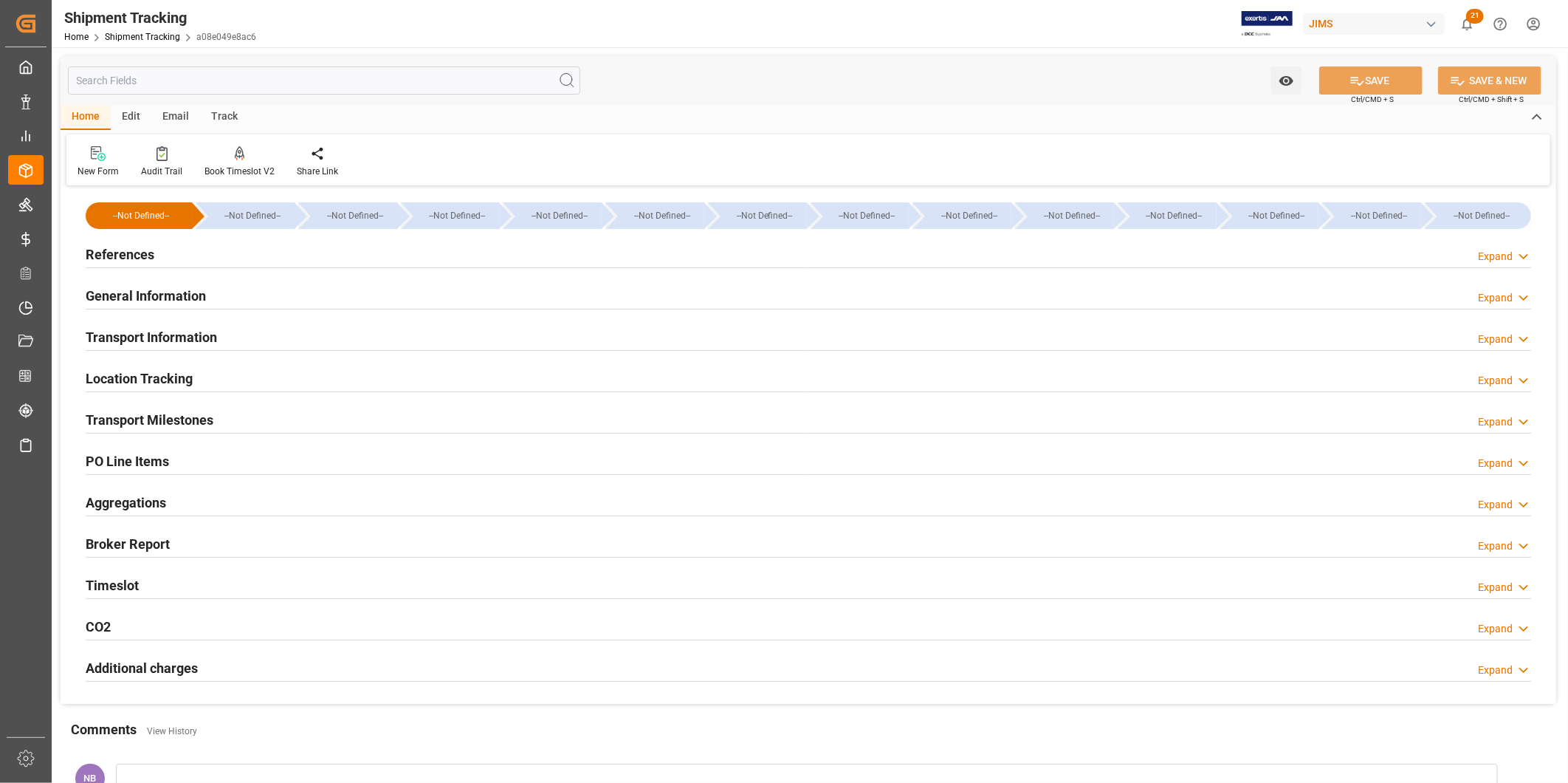
type input "[DATE] 00:00"
click at [187, 417] on h2 "Transport Milestones" at bounding box center [149, 420] width 128 height 20
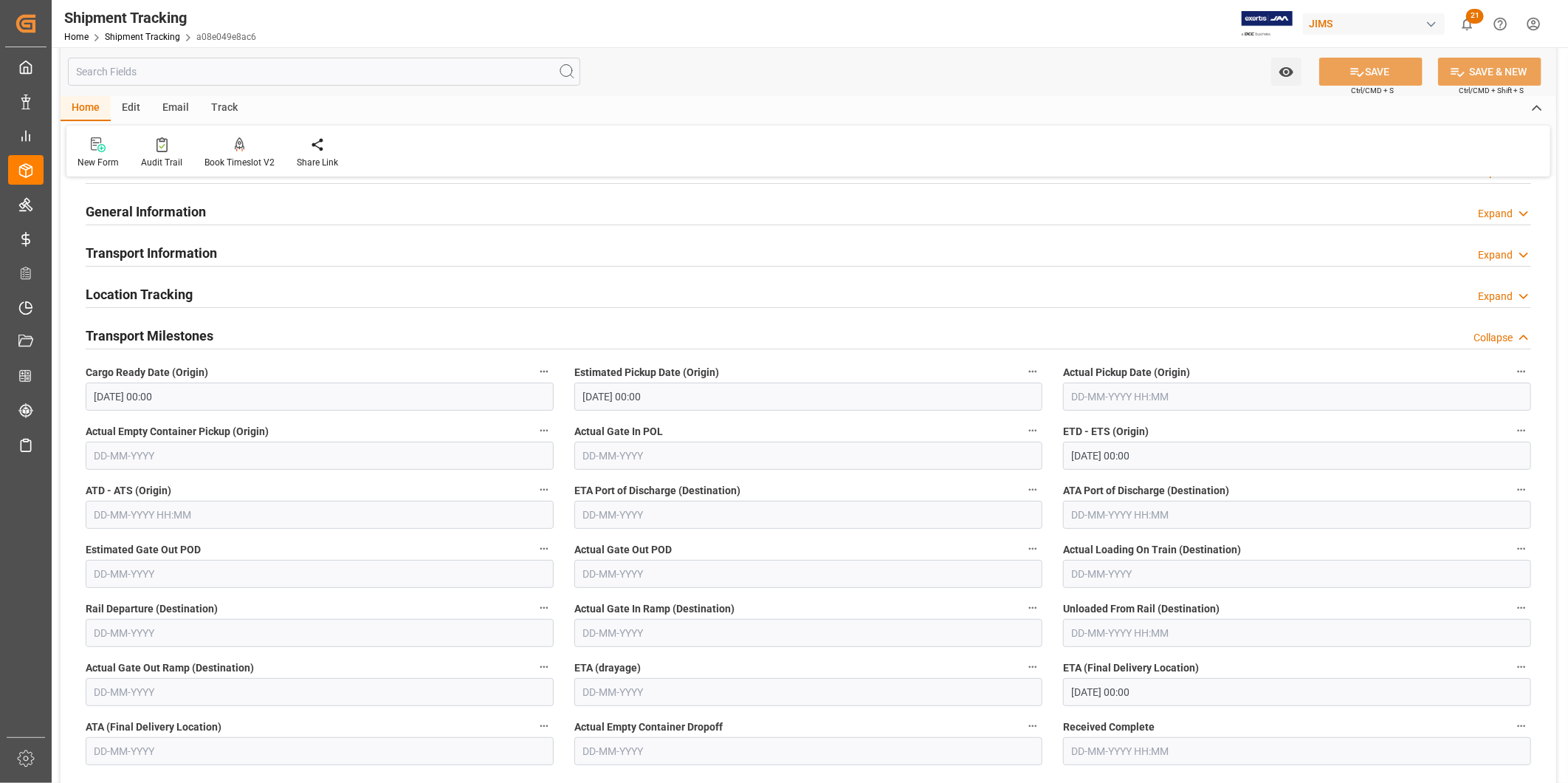
scroll to position [164, 0]
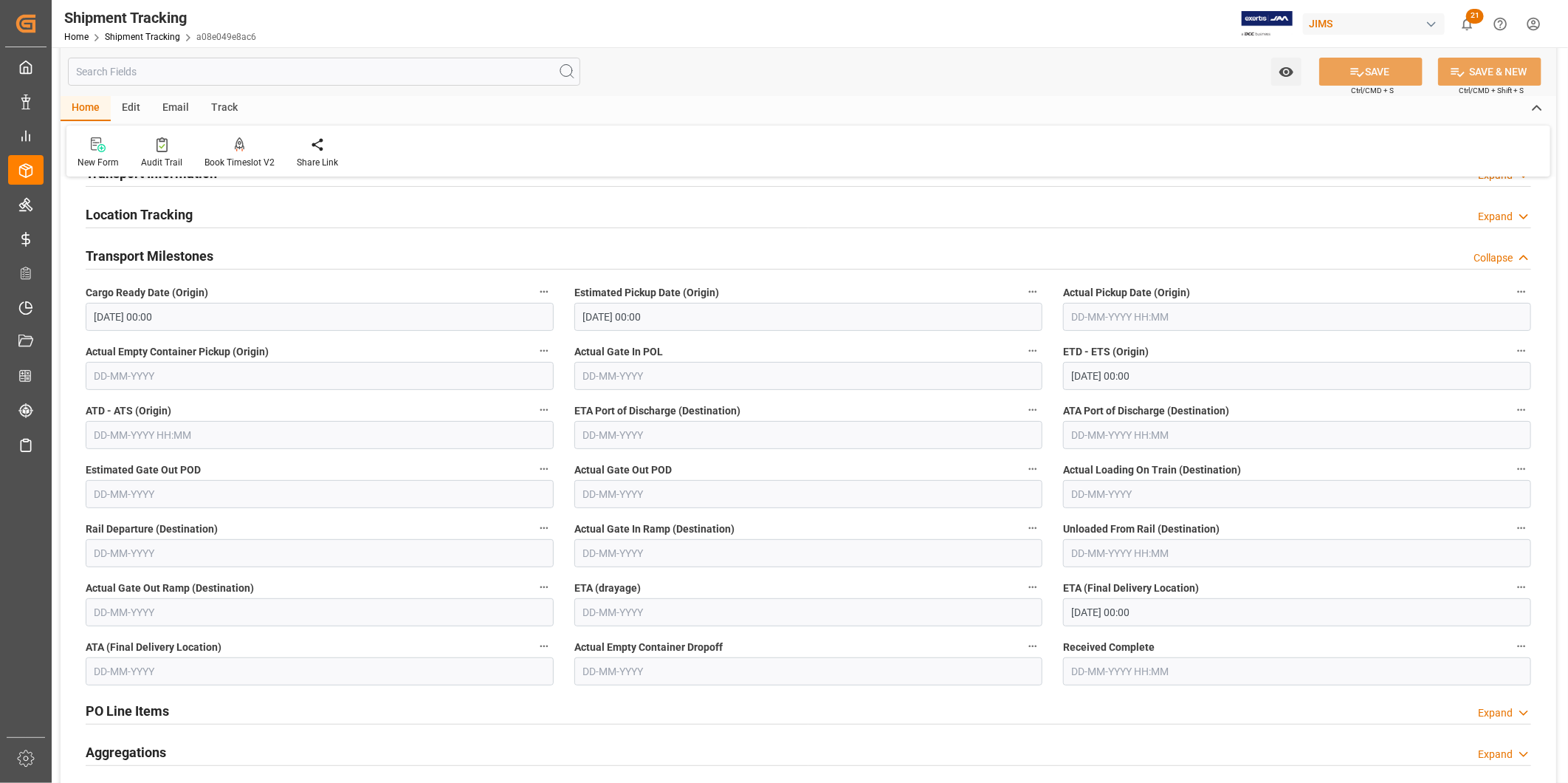
click at [358, 321] on input "[DATE] 00:00" at bounding box center [320, 316] width 468 height 28
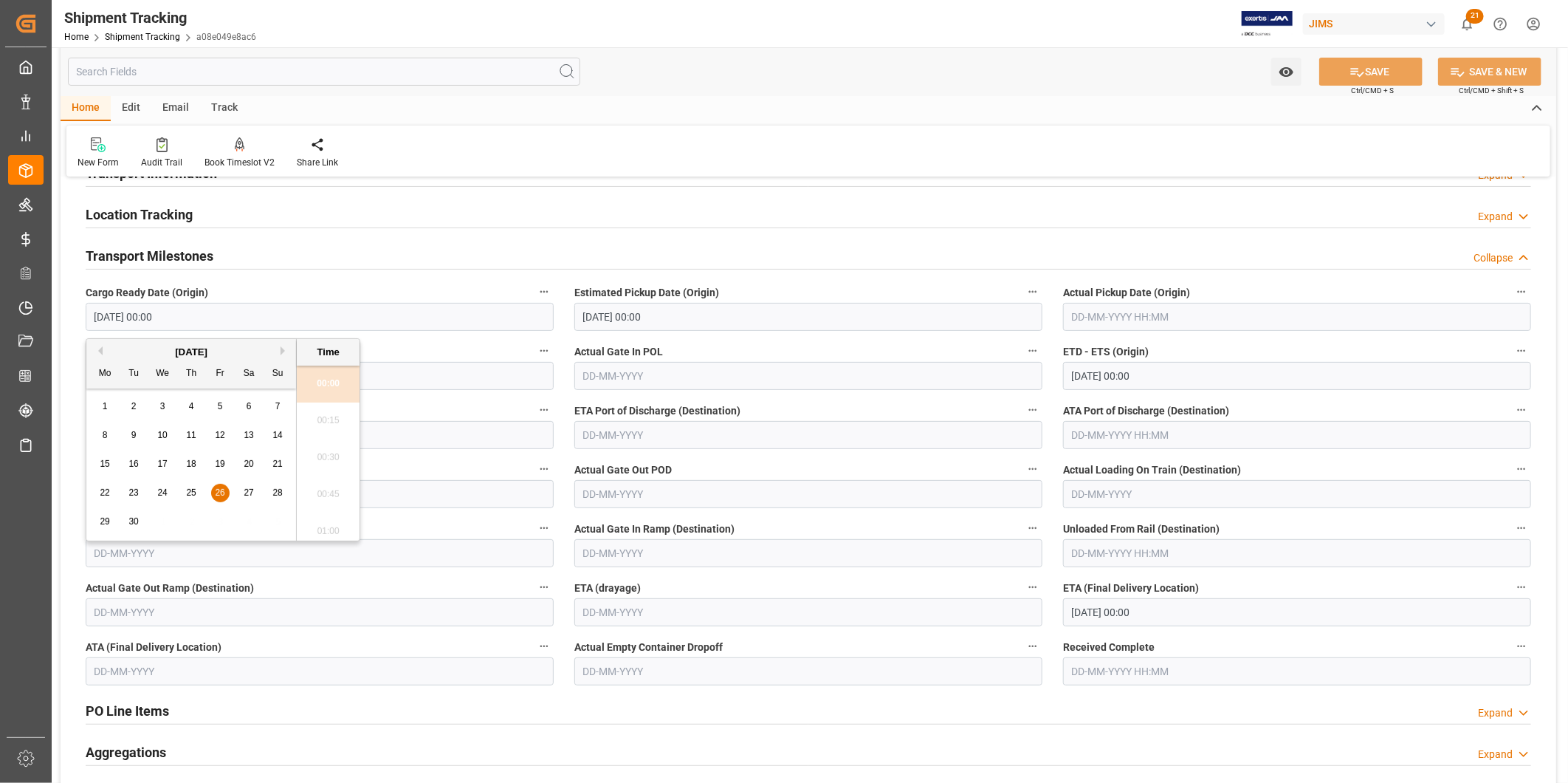
click at [281, 349] on button "Next Month" at bounding box center [285, 351] width 9 height 9
click at [188, 492] on span "23" at bounding box center [190, 492] width 10 height 10
type input "[DATE] 00:00"
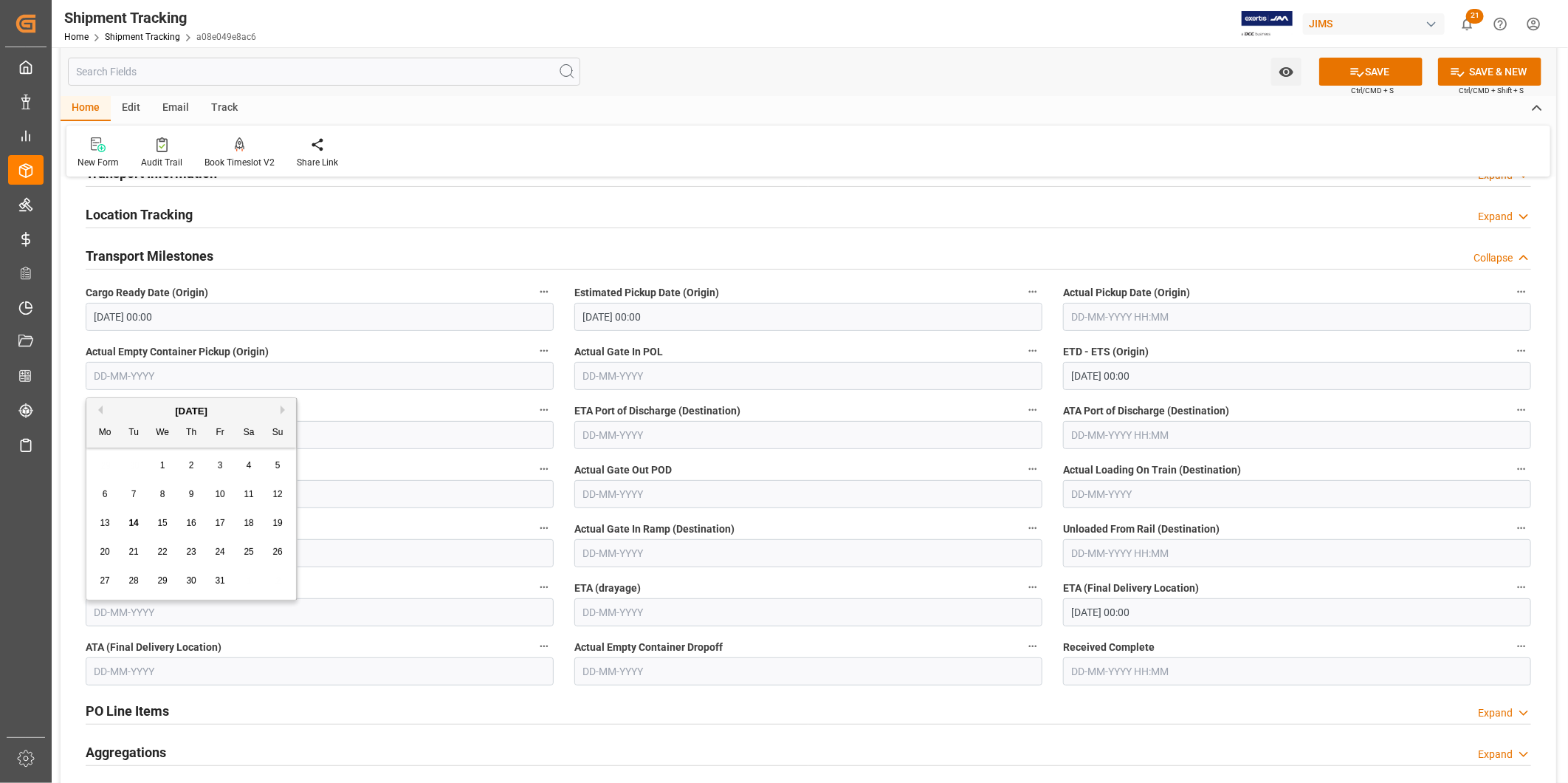
click at [433, 382] on input "text" at bounding box center [320, 375] width 468 height 28
click at [1378, 68] on button "SAVE" at bounding box center [1371, 72] width 103 height 28
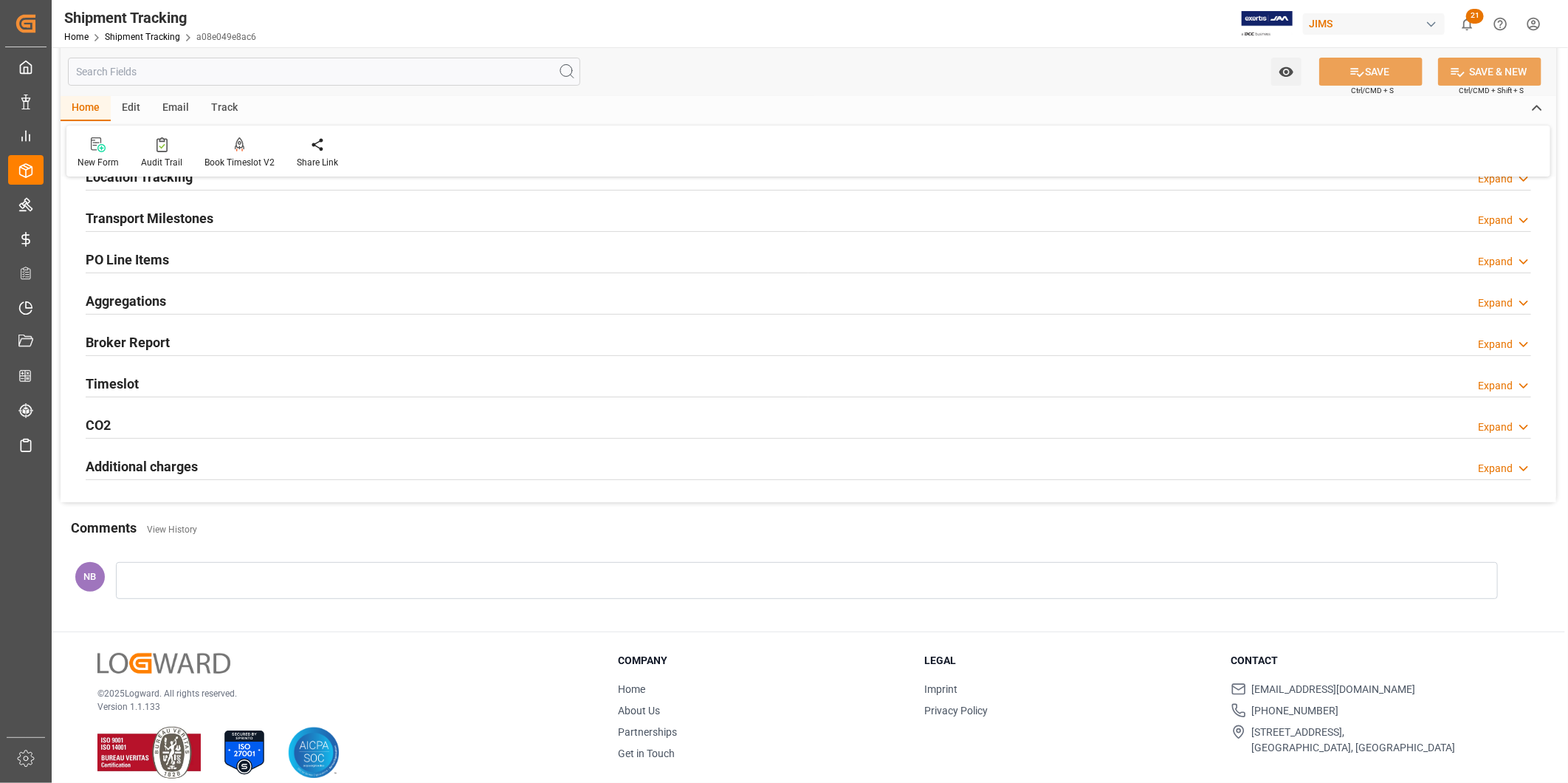
scroll to position [218, 0]
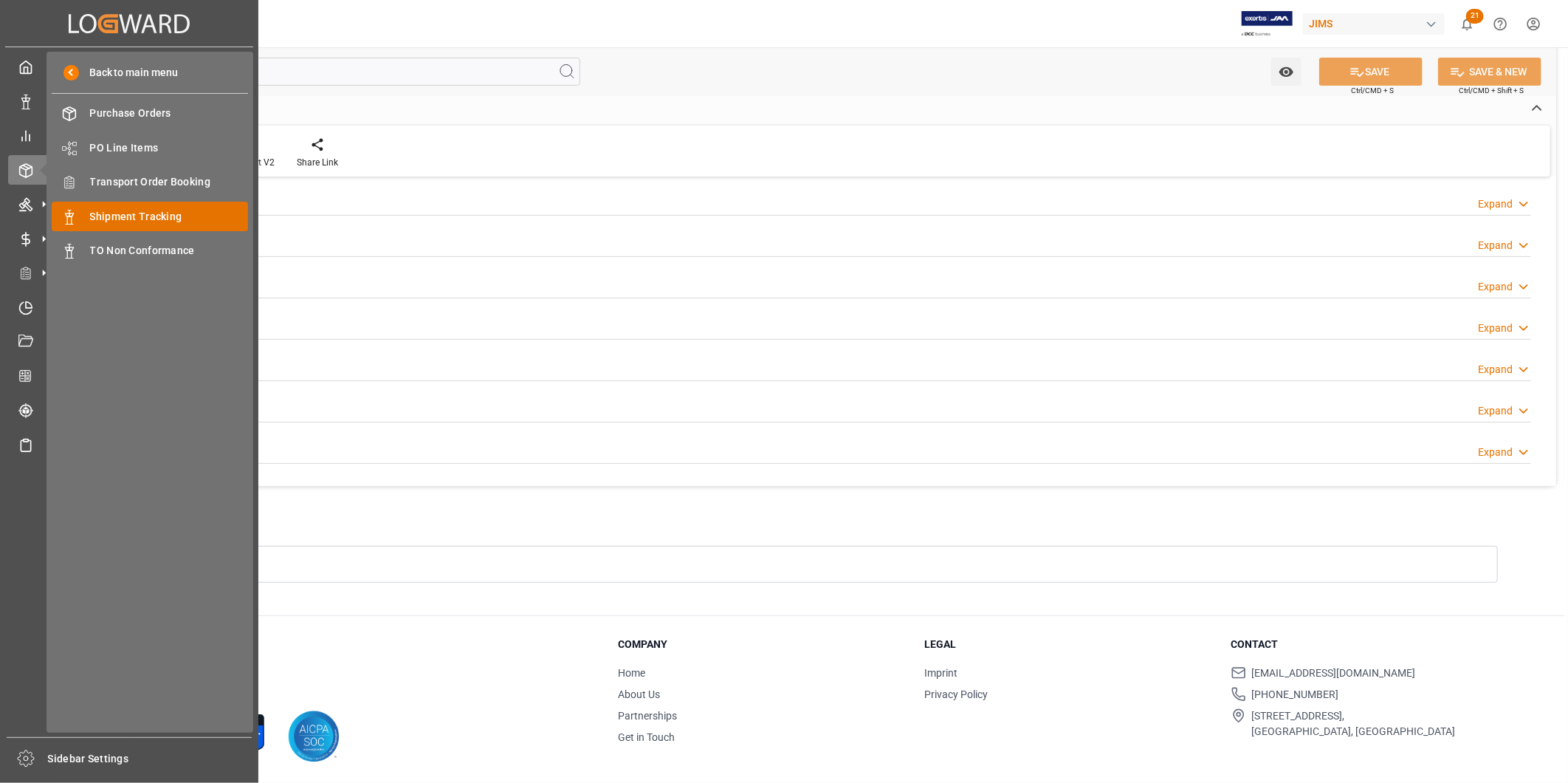
click at [121, 209] on span "Shipment Tracking" at bounding box center [168, 217] width 159 height 15
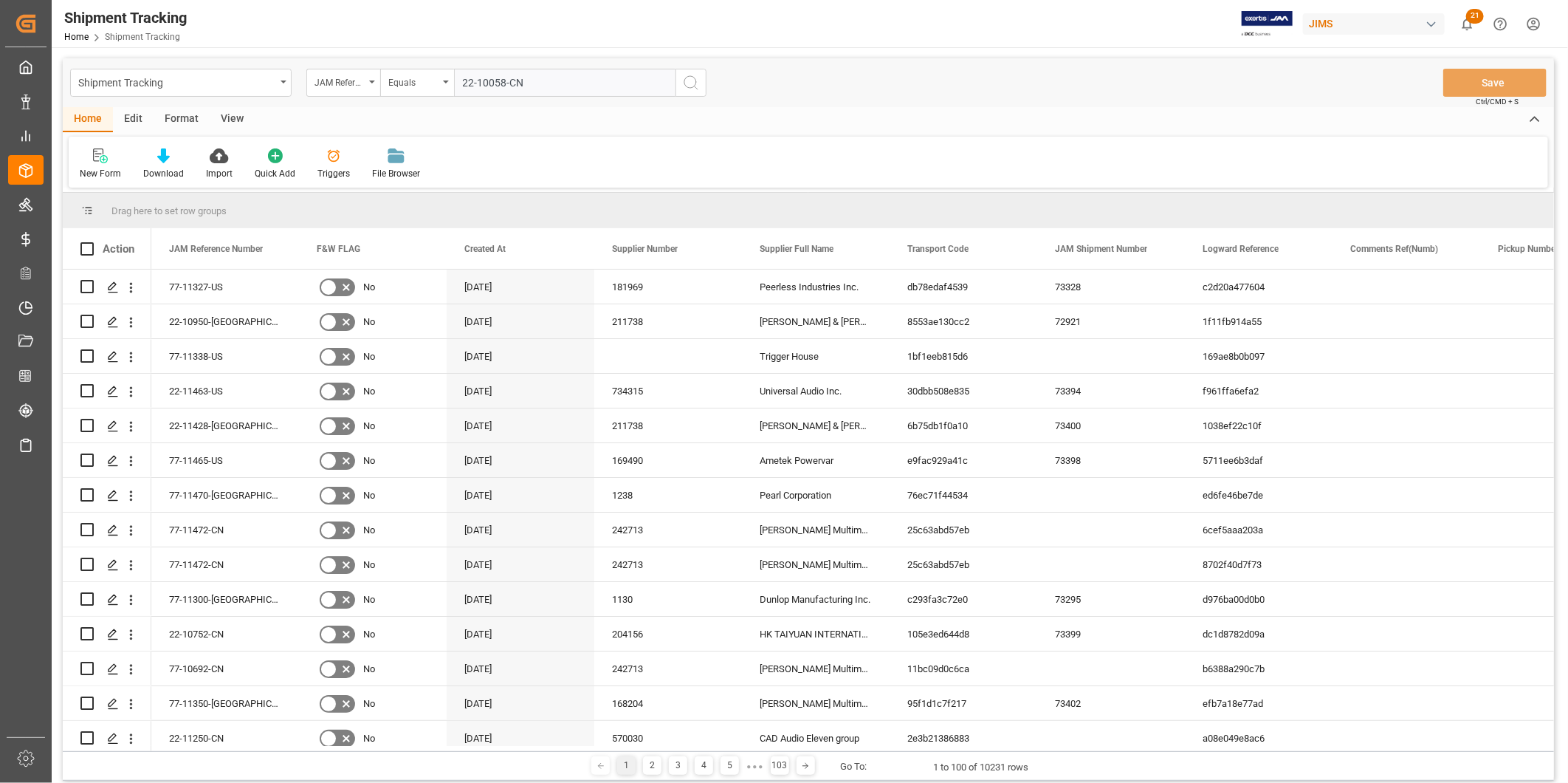
type input "22-10058-CN"
click at [684, 86] on icon "search button" at bounding box center [691, 82] width 18 height 18
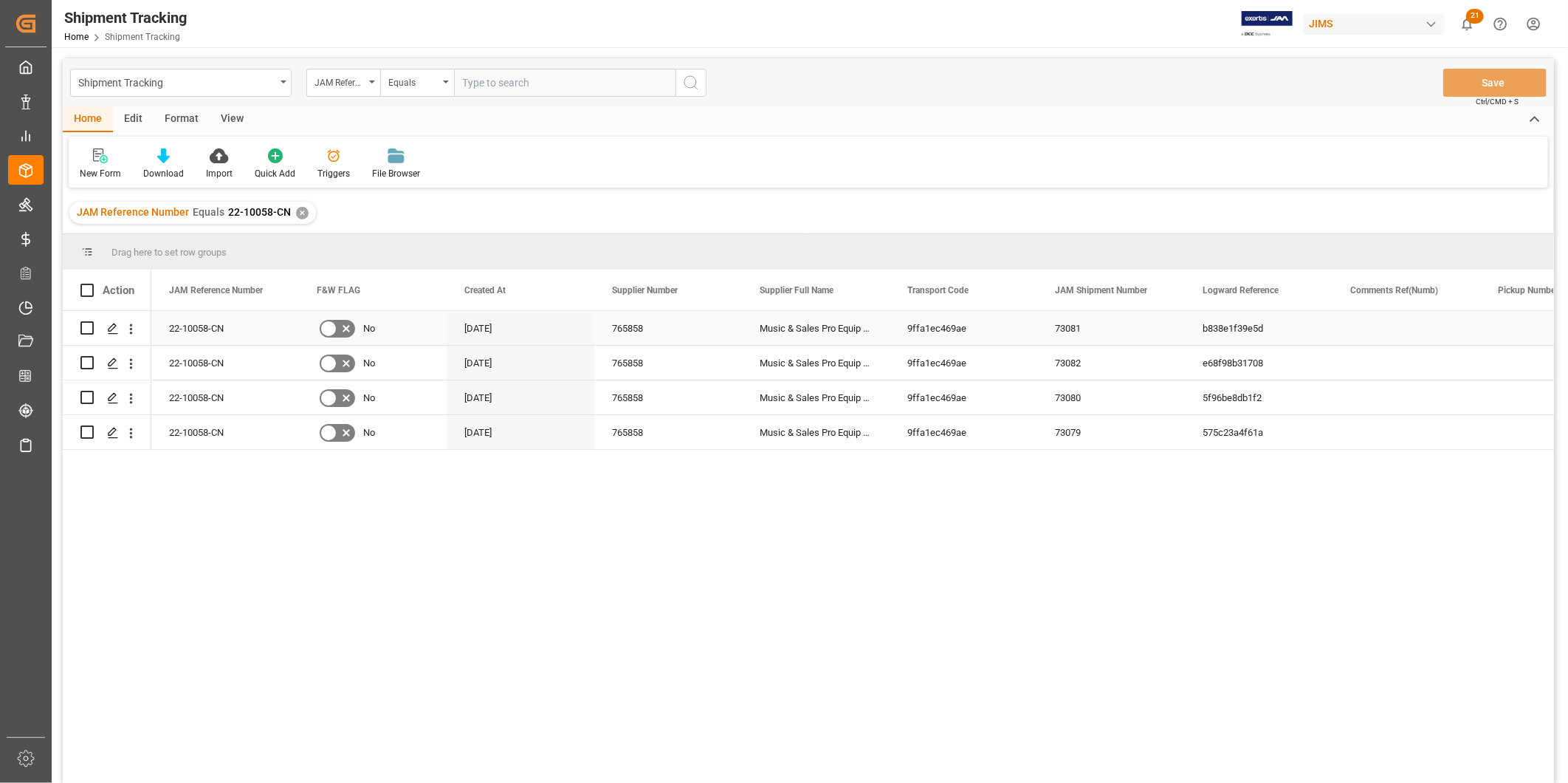
click at [659, 327] on div "765858" at bounding box center [668, 327] width 148 height 34
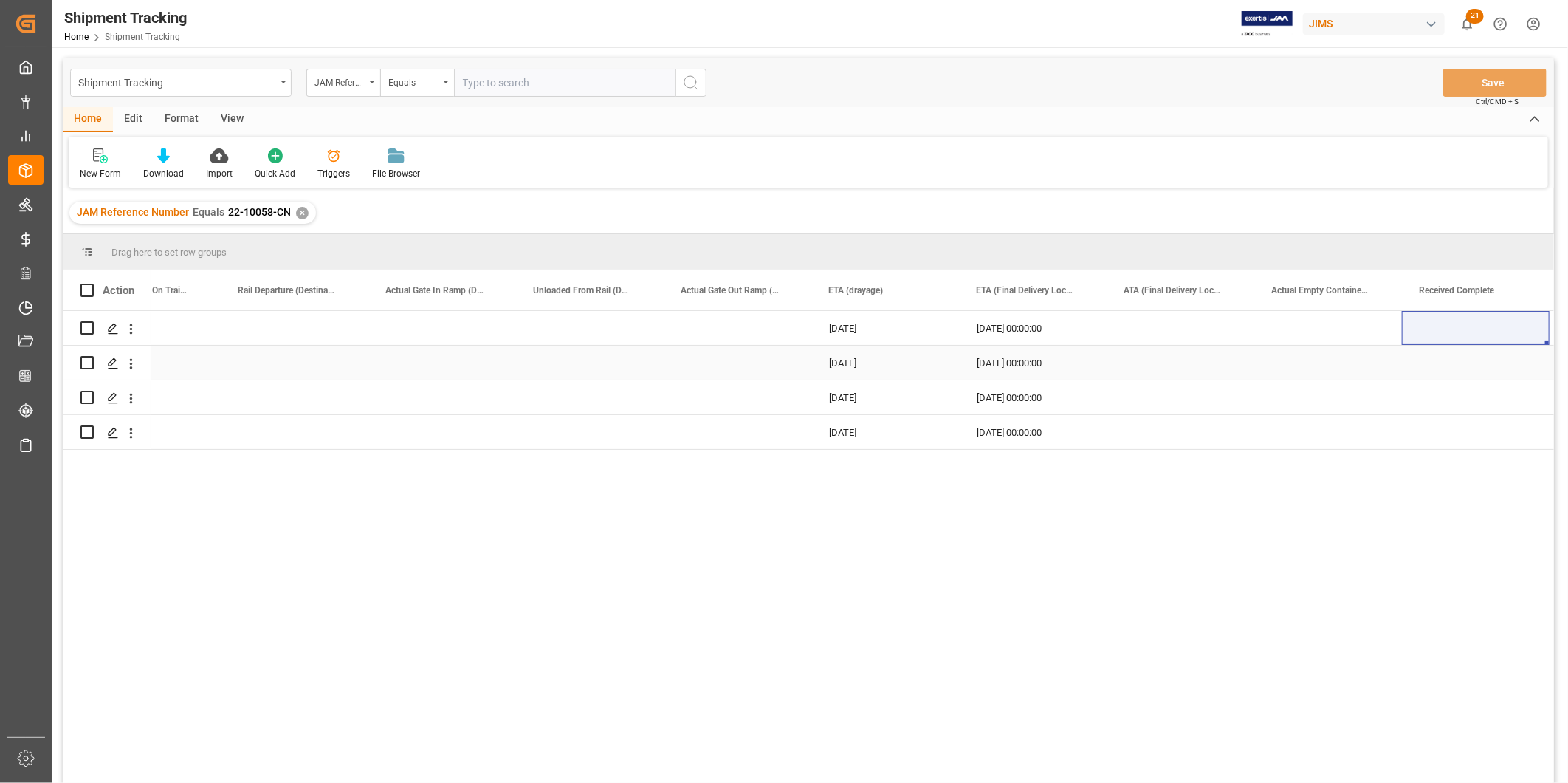
click at [1023, 358] on div "[DATE] 00:00:00" at bounding box center [1033, 362] width 148 height 34
click at [1020, 356] on div "[DATE] 00:00:00" at bounding box center [1033, 362] width 148 height 34
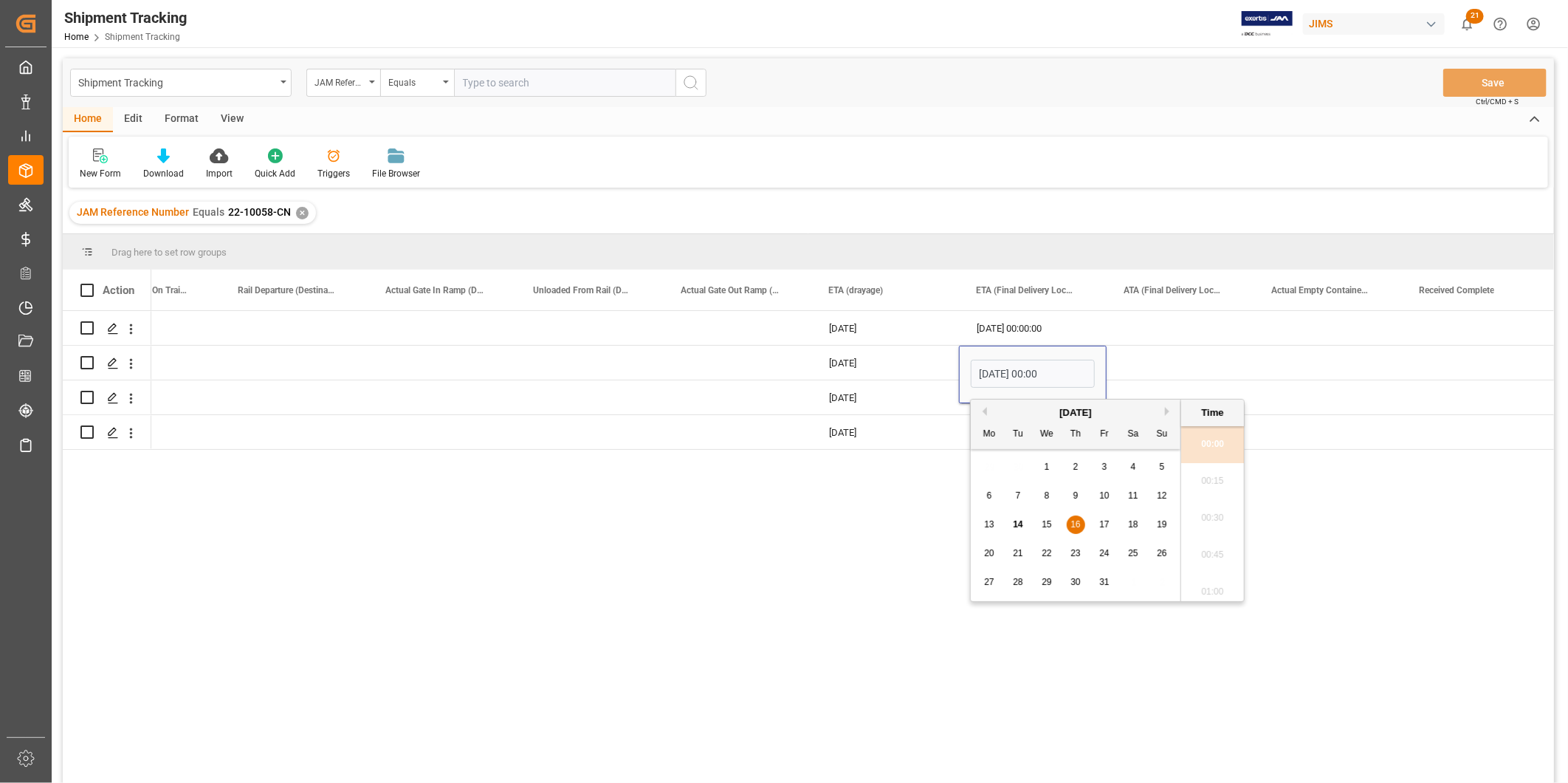
click at [1105, 528] on span "17" at bounding box center [1103, 524] width 10 height 10
type input "[DATE] 00:00"
click at [1220, 445] on li "00:00" at bounding box center [1212, 444] width 63 height 37
click at [1037, 425] on div "[DATE] 00:00:00" at bounding box center [1033, 431] width 148 height 34
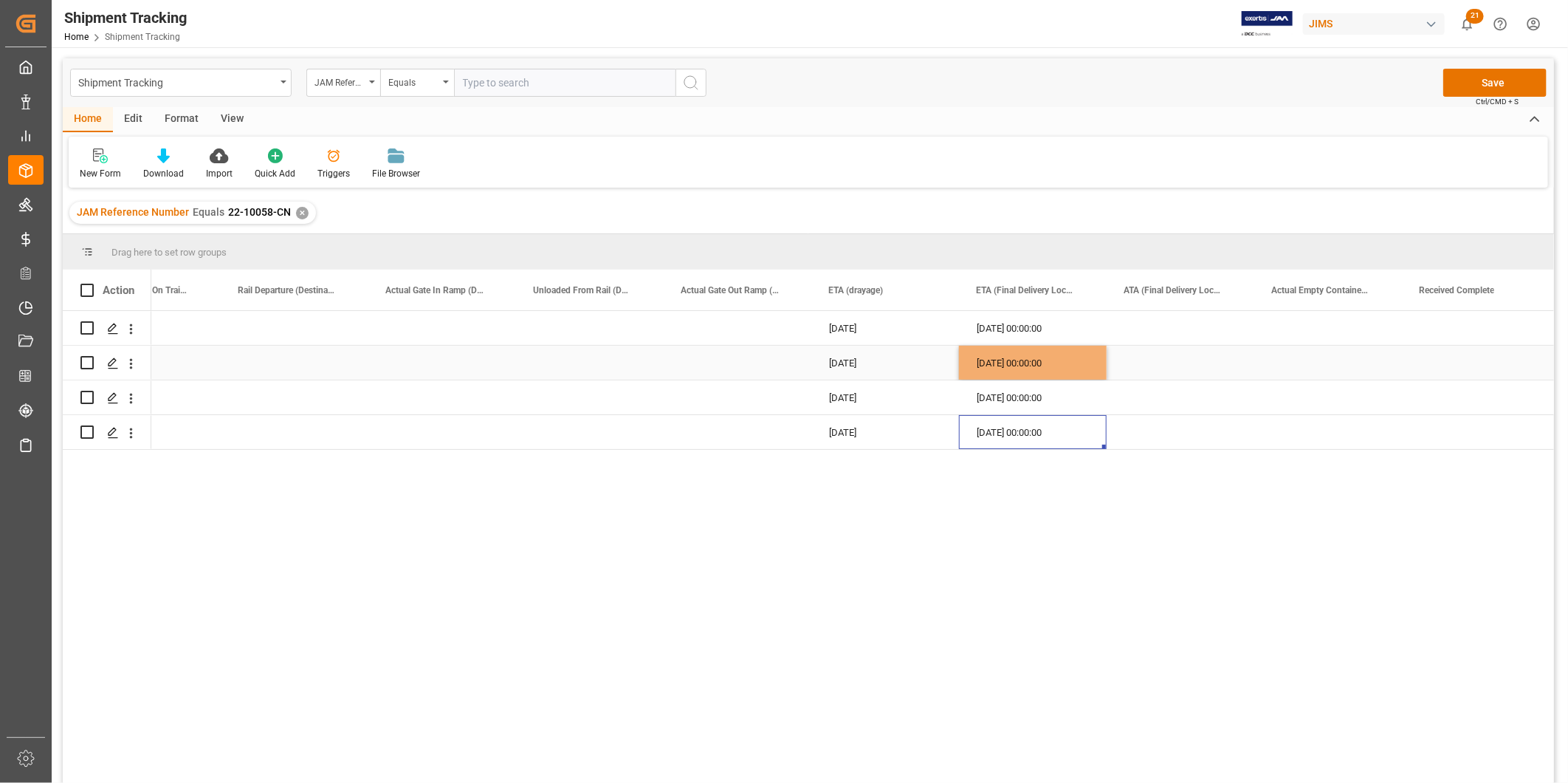
click at [1038, 374] on div "[DATE] 00:00:00" at bounding box center [1033, 362] width 148 height 34
drag, startPoint x: 1102, startPoint y: 374, endPoint x: 1097, endPoint y: 425, distance: 51.2
click at [1067, 365] on div "[DATE] 00:00:00" at bounding box center [1033, 362] width 148 height 34
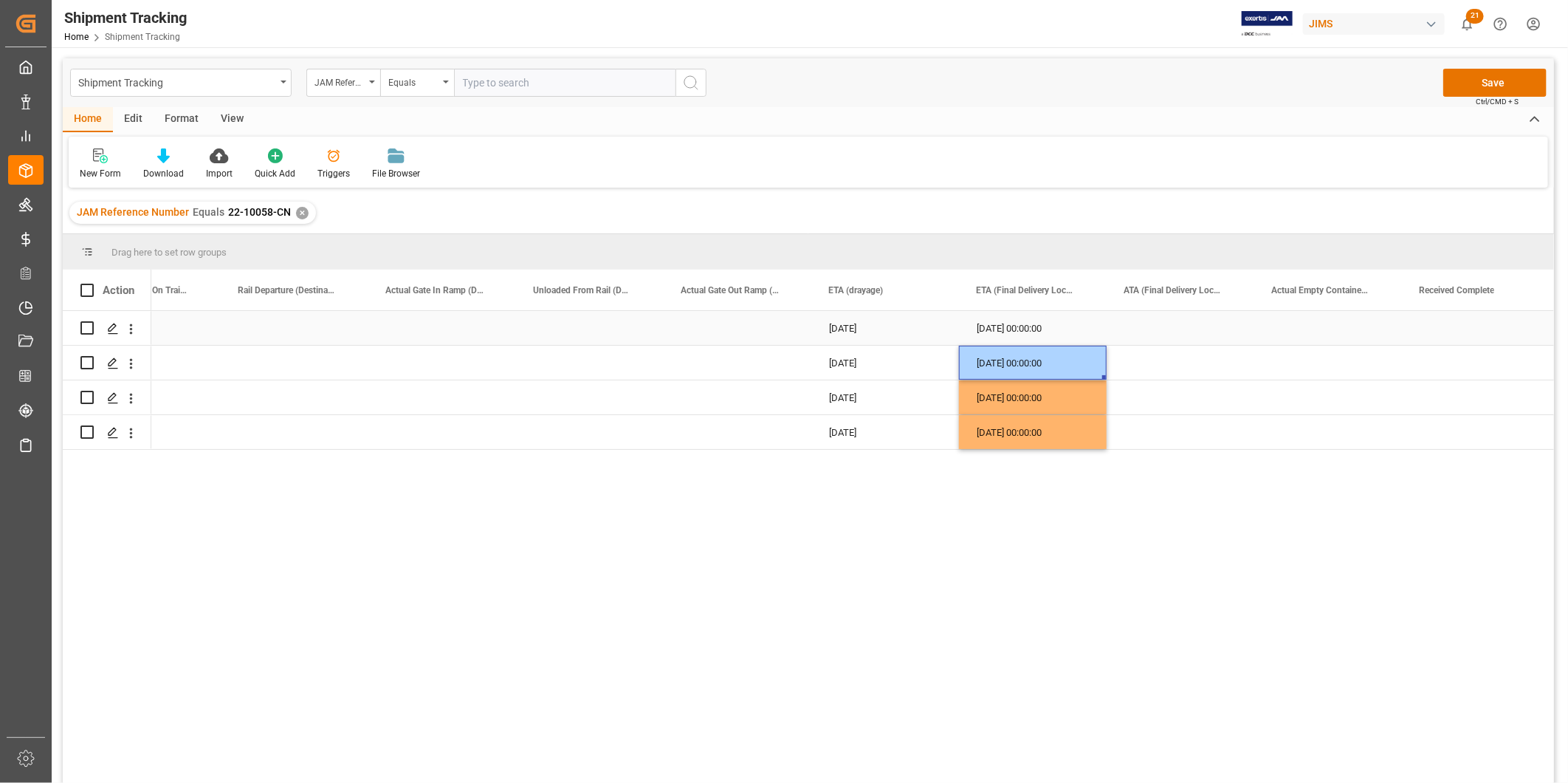
click at [1063, 329] on div "[DATE] 00:00:00" at bounding box center [1033, 327] width 148 height 34
click at [1481, 76] on button "Save" at bounding box center [1495, 82] width 103 height 28
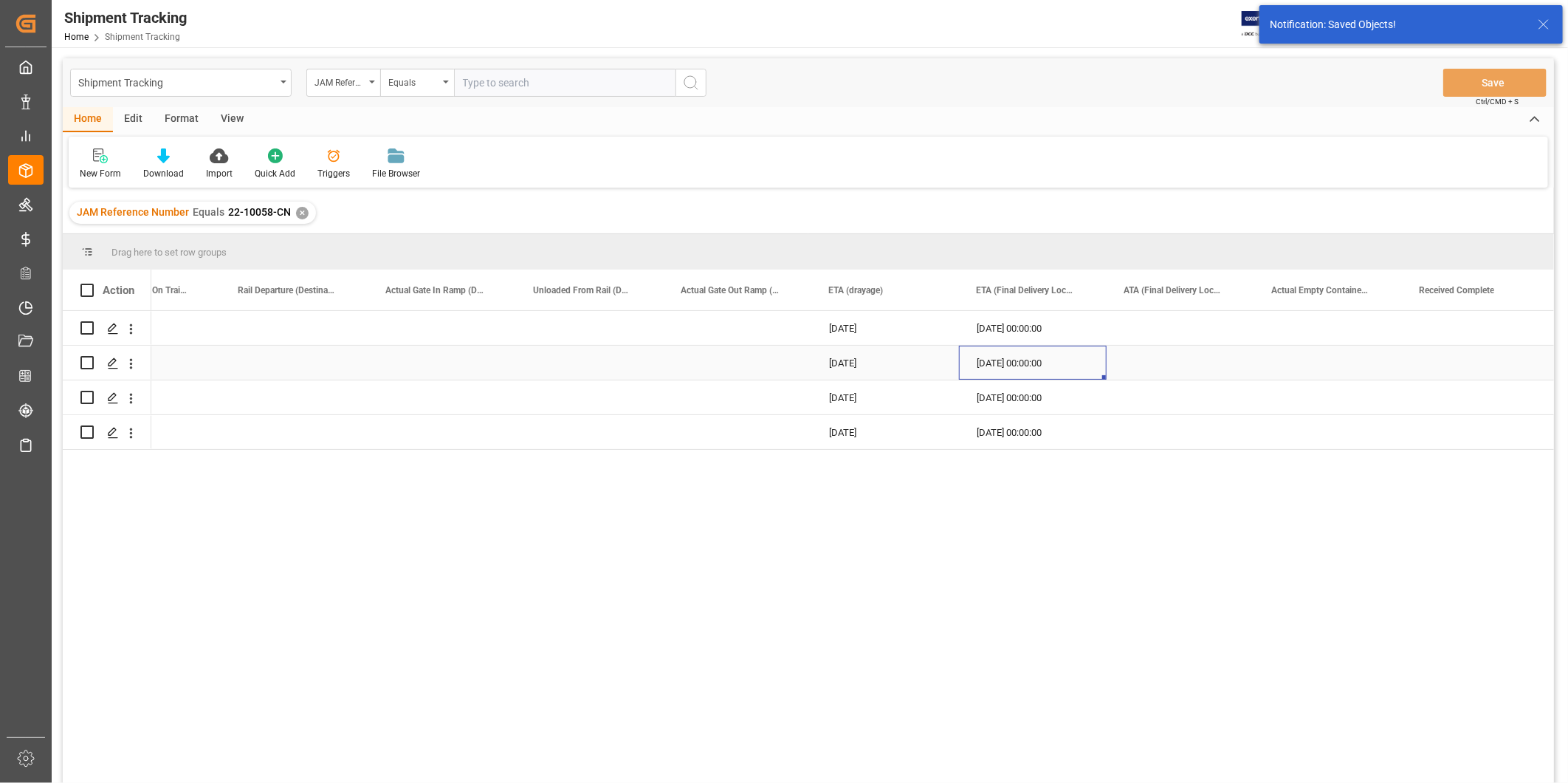
click at [1037, 372] on div "[DATE] 00:00:00" at bounding box center [1033, 362] width 148 height 34
click at [1030, 335] on div "[DATE] 00:00:00" at bounding box center [1033, 327] width 148 height 34
